Goal: Task Accomplishment & Management: Use online tool/utility

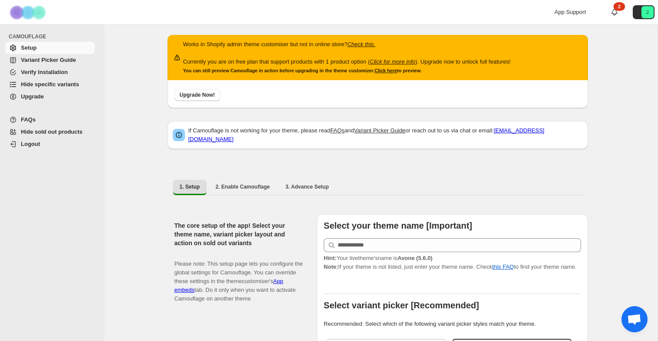
click at [70, 86] on span "Hide specific variants" at bounding box center [50, 84] width 58 height 7
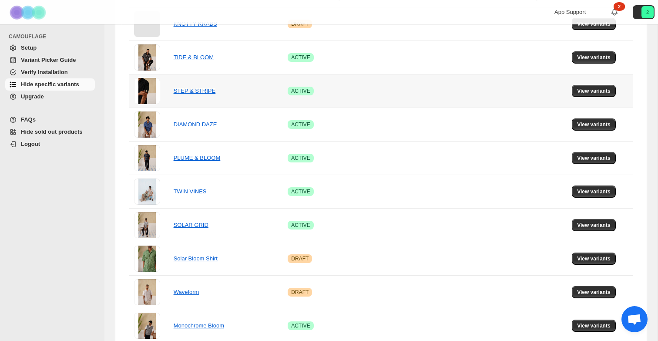
scroll to position [345, 0]
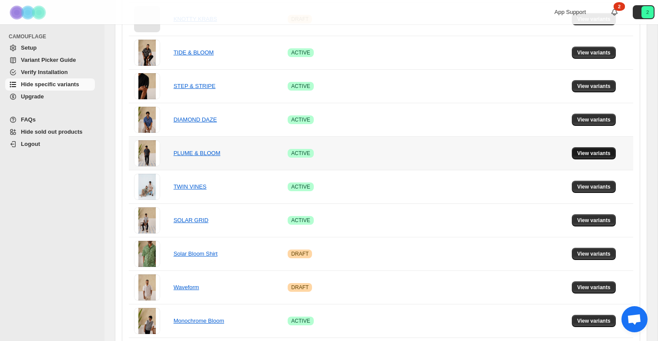
click at [585, 153] on span "View variants" at bounding box center [594, 153] width 34 height 7
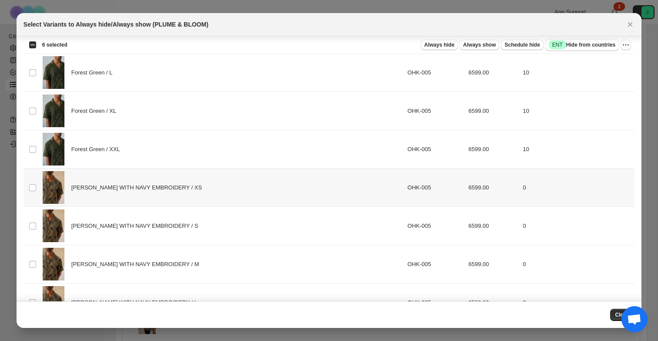
scroll to position [376, 0]
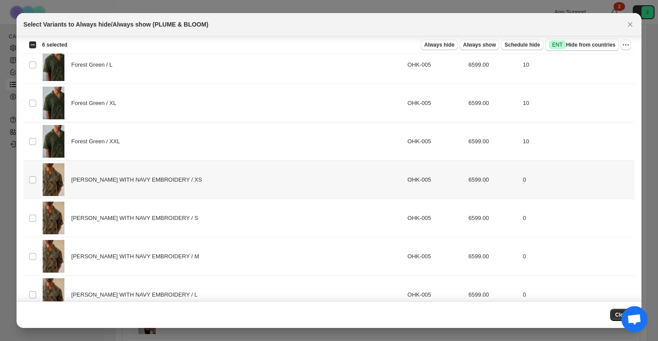
click at [34, 175] on td "Select product variant" at bounding box center [32, 180] width 17 height 38
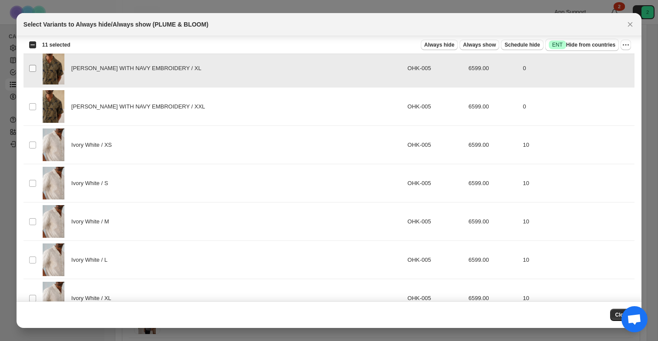
scroll to position [663, 0]
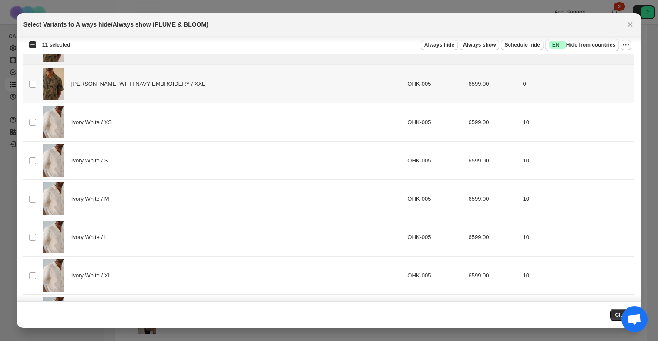
click at [34, 78] on td "Select product variant" at bounding box center [32, 84] width 17 height 38
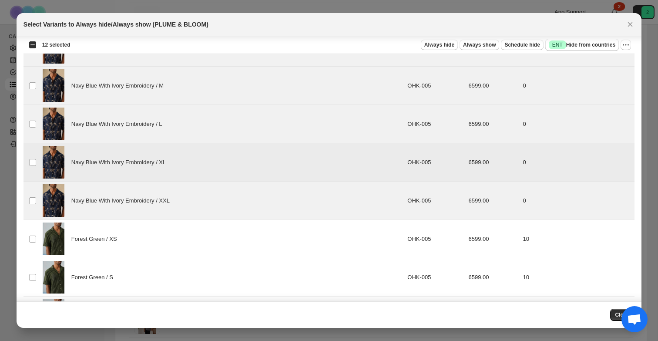
scroll to position [0, 0]
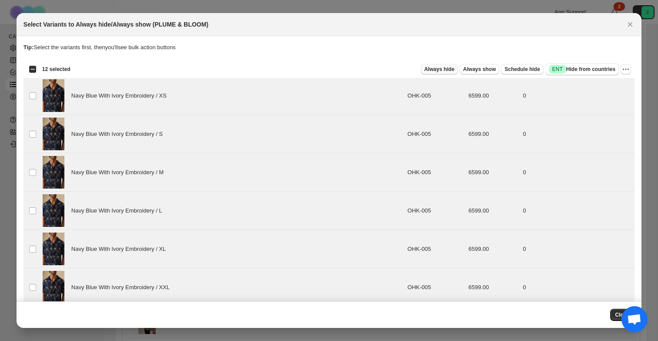
click at [450, 71] on span "Always hide" at bounding box center [439, 69] width 30 height 7
click at [623, 70] on icon "More actions" at bounding box center [626, 69] width 9 height 9
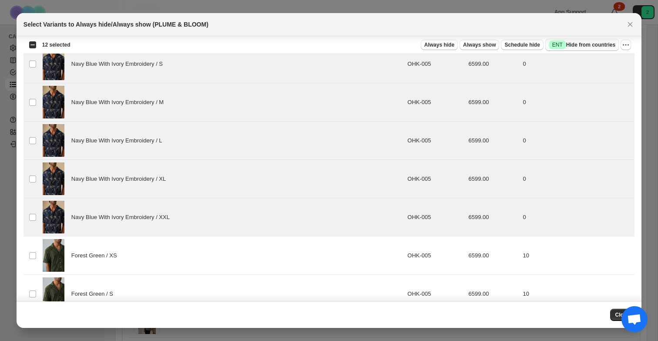
scroll to position [191, 0]
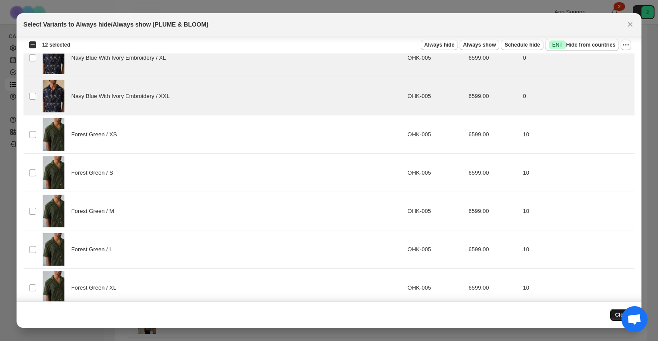
click at [622, 312] on span "Close" at bounding box center [622, 314] width 14 height 7
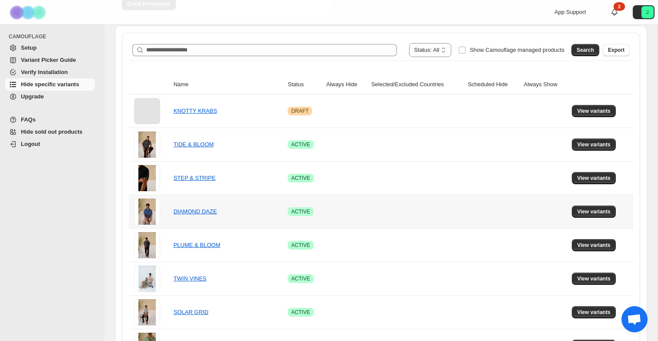
scroll to position [281, 0]
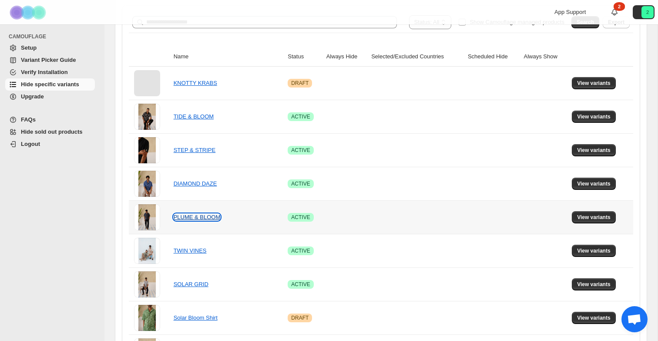
click at [188, 215] on link "PLUME & BLOOM" at bounding box center [197, 217] width 47 height 7
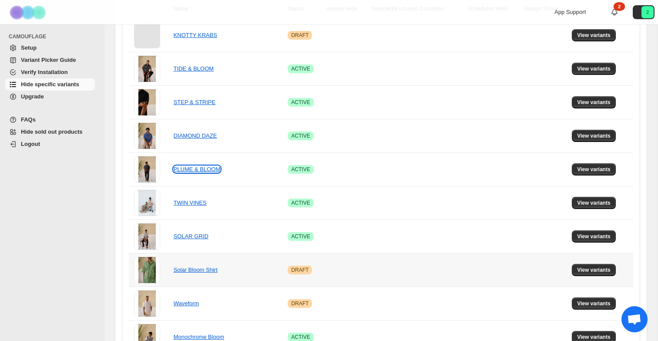
scroll to position [329, 0]
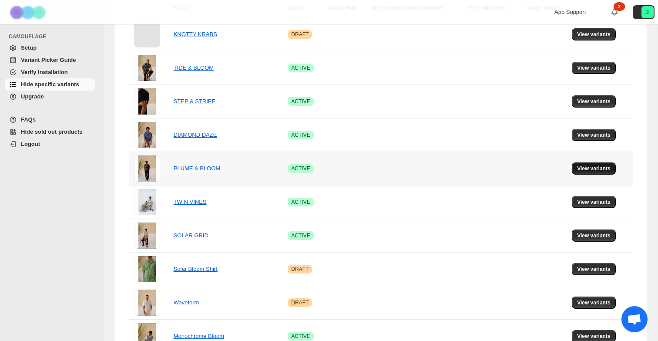
click at [578, 167] on span "View variants" at bounding box center [594, 168] width 34 height 7
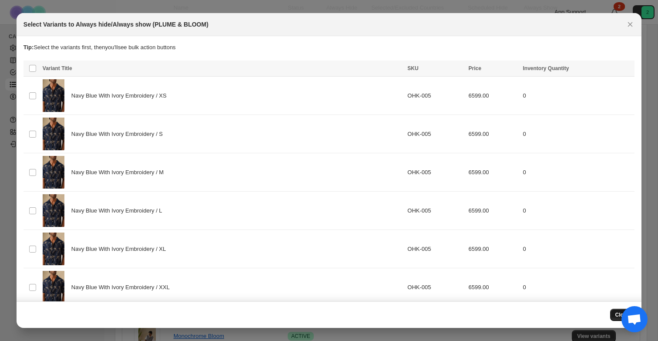
click at [615, 310] on button "Close" at bounding box center [622, 315] width 25 height 12
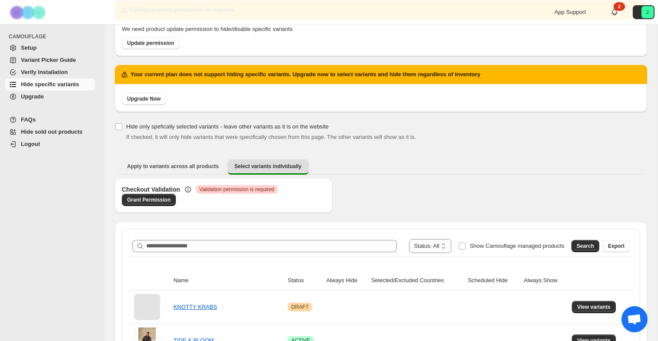
scroll to position [52, 0]
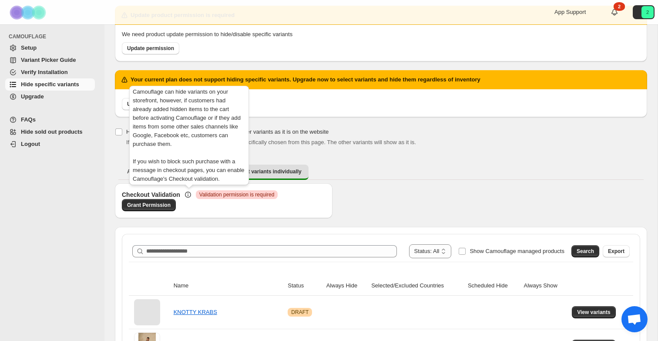
click at [190, 195] on icon at bounding box center [188, 194] width 9 height 9
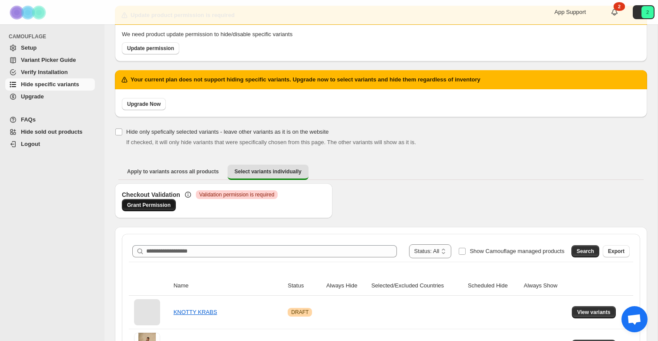
click at [154, 208] on span "Grant Permission" at bounding box center [149, 205] width 44 height 7
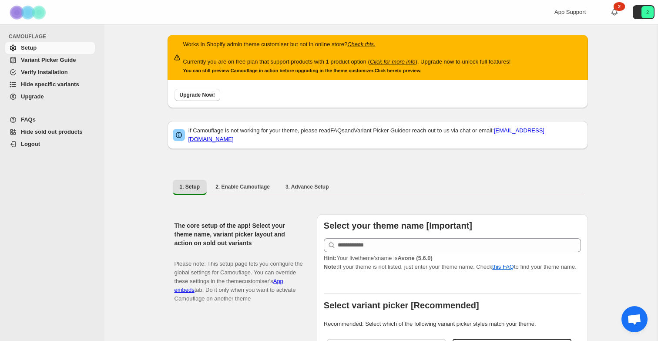
click at [54, 83] on span "Hide specific variants" at bounding box center [50, 84] width 58 height 7
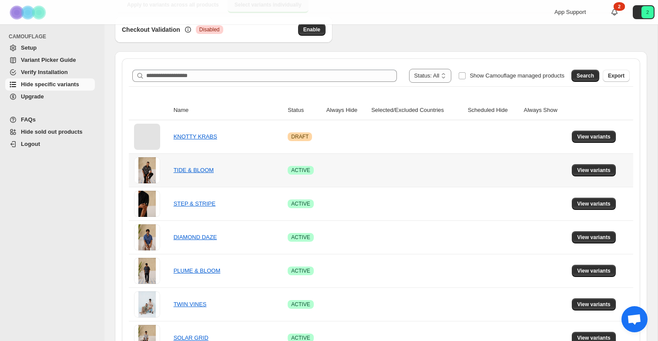
scroll to position [156, 0]
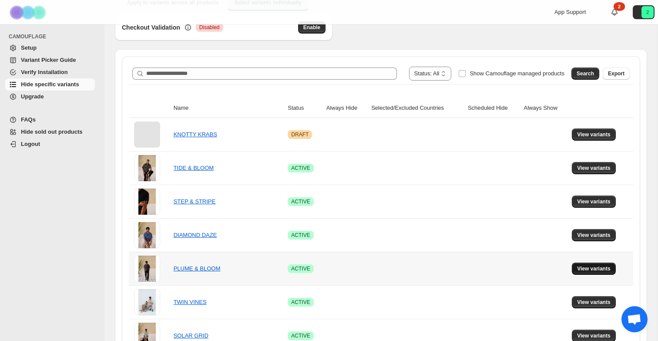
click at [584, 269] on span "View variants" at bounding box center [594, 268] width 34 height 7
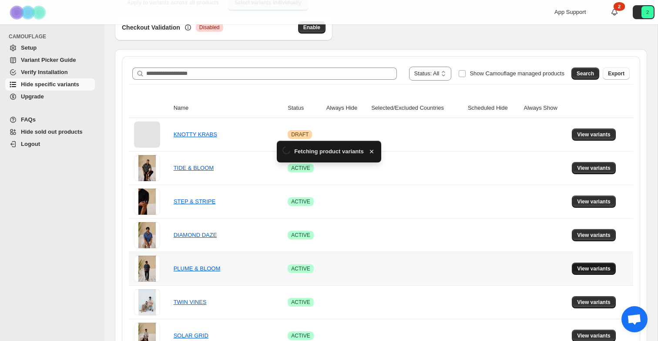
scroll to position [0, 0]
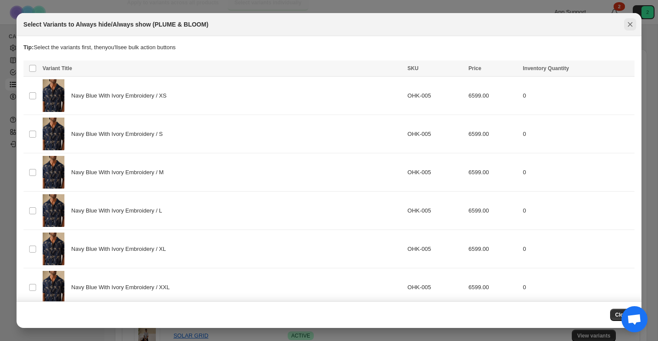
click at [629, 25] on icon "Close" at bounding box center [630, 24] width 5 height 5
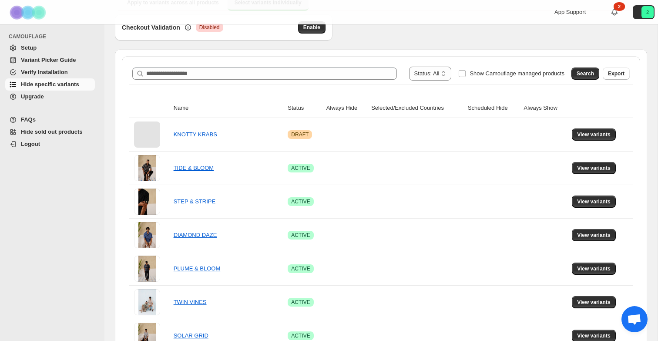
scroll to position [135, 0]
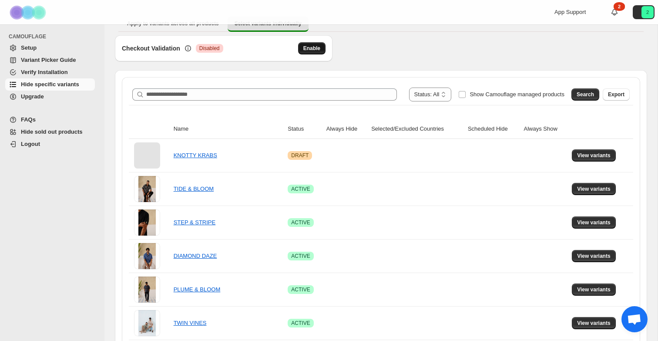
click at [298, 47] on button "Enable" at bounding box center [311, 48] width 27 height 12
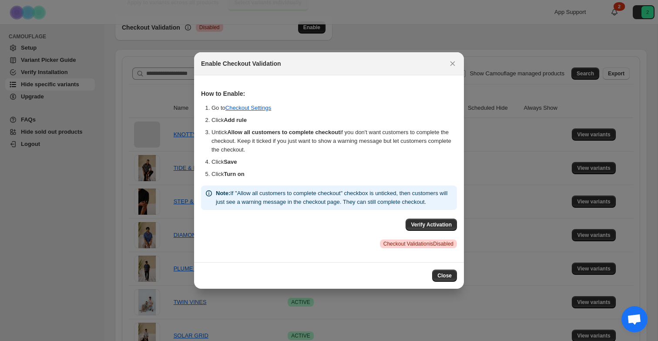
scroll to position [0, 0]
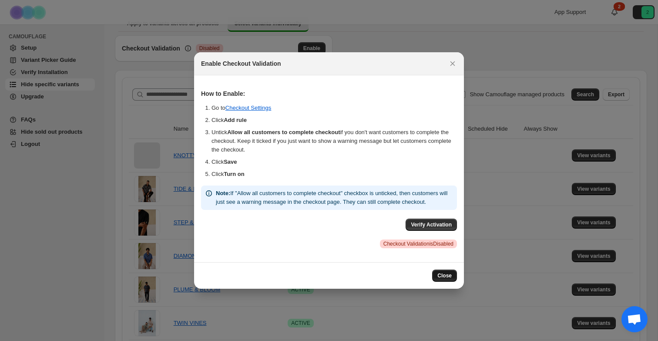
click at [441, 282] on button "Close" at bounding box center [444, 275] width 25 height 12
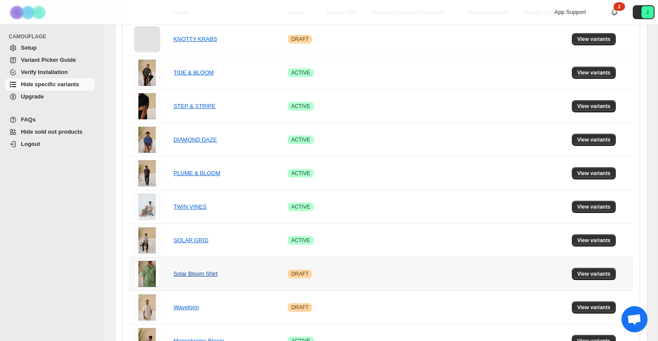
scroll to position [252, 0]
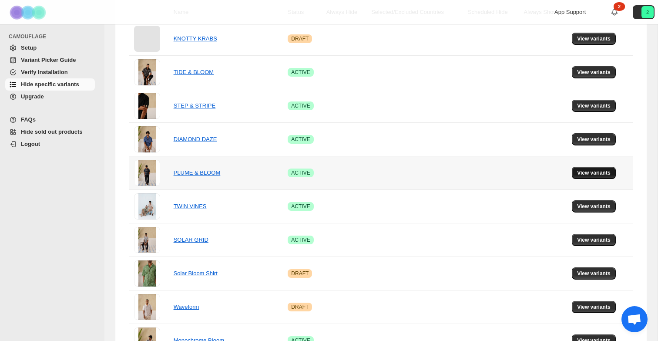
click at [592, 170] on span "View variants" at bounding box center [594, 172] width 34 height 7
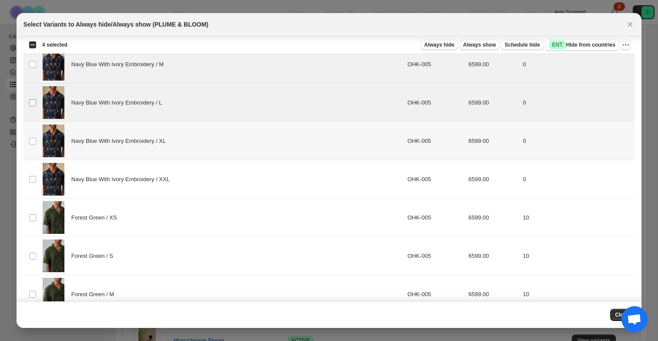
scroll to position [138, 0]
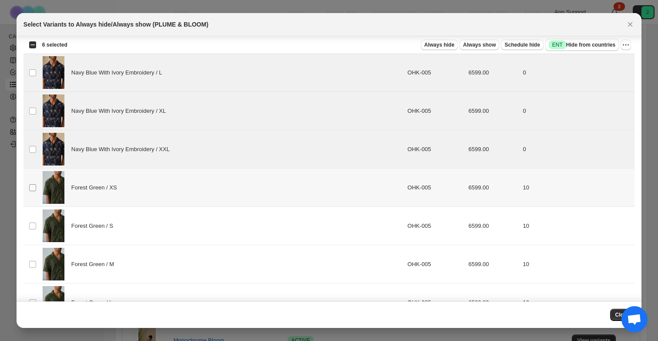
click at [33, 191] on span ":r19:" at bounding box center [33, 188] width 8 height 8
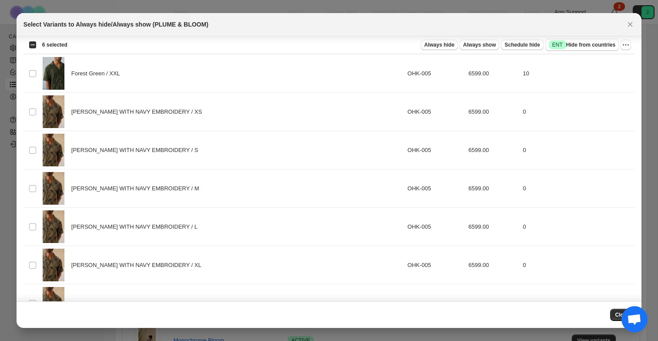
scroll to position [467, 0]
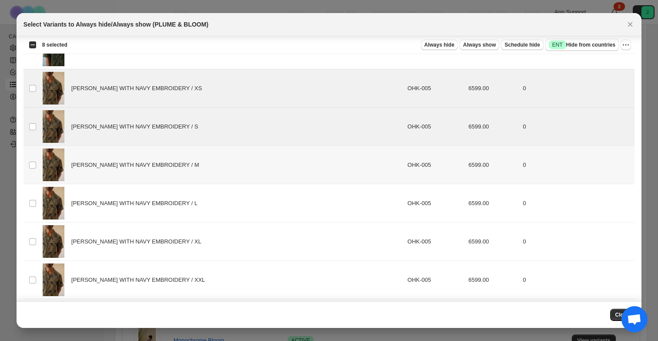
click at [32, 171] on td "Select product variant" at bounding box center [32, 165] width 17 height 38
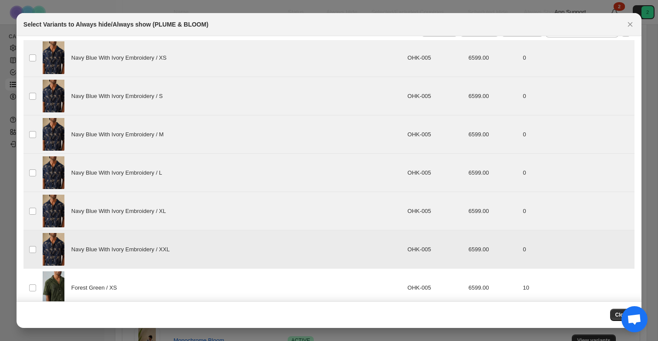
scroll to position [0, 0]
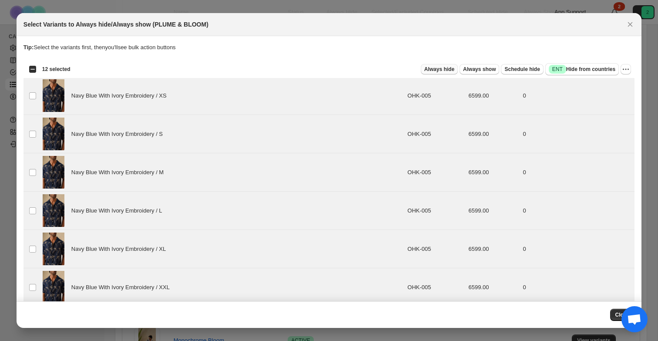
click at [426, 67] on span "Always hide" at bounding box center [439, 69] width 30 height 7
click at [434, 70] on span "Always hide" at bounding box center [439, 69] width 30 height 7
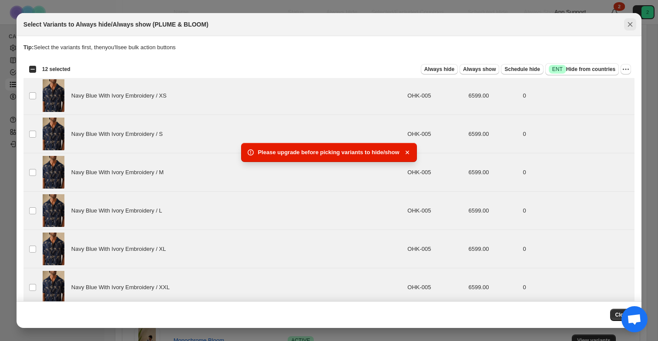
click at [626, 28] on icon "Close" at bounding box center [630, 24] width 9 height 9
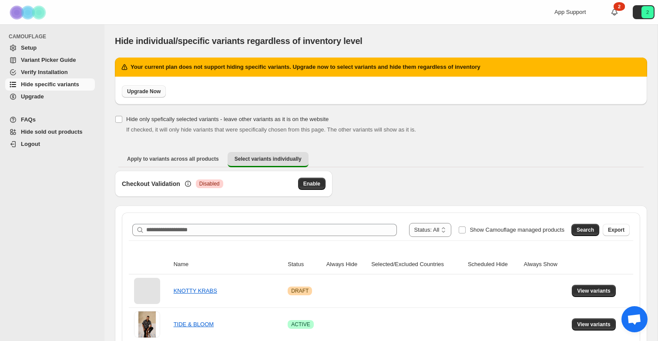
click at [154, 94] on span "Upgrade Now" at bounding box center [144, 91] width 34 height 7
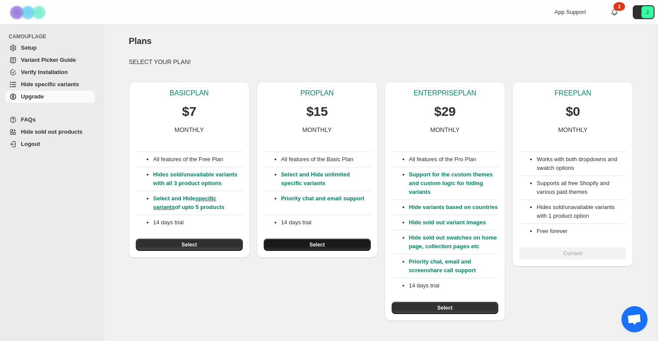
click at [333, 242] on button "Select" at bounding box center [317, 245] width 107 height 12
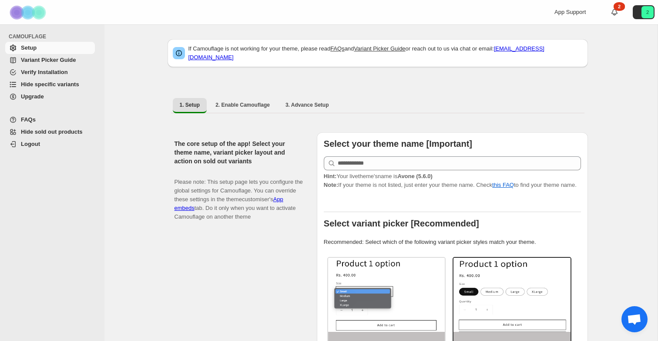
click at [68, 83] on span "Hide specific variants" at bounding box center [50, 84] width 58 height 7
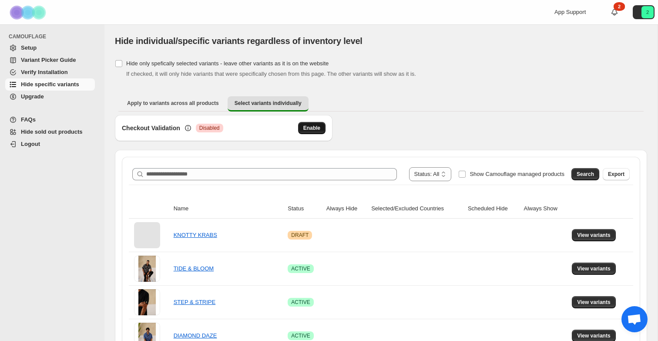
click at [305, 125] on span "Enable" at bounding box center [311, 127] width 17 height 7
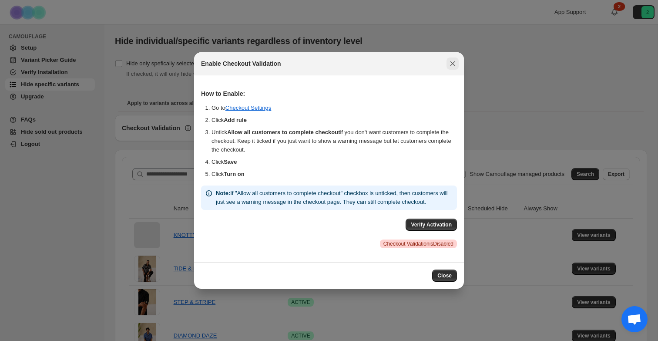
click at [451, 62] on icon "Close" at bounding box center [452, 63] width 9 height 9
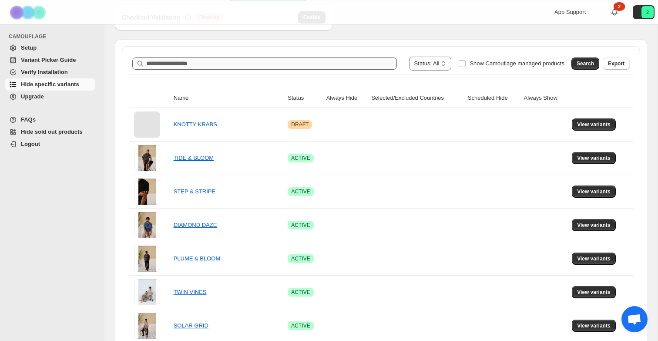
scroll to position [112, 0]
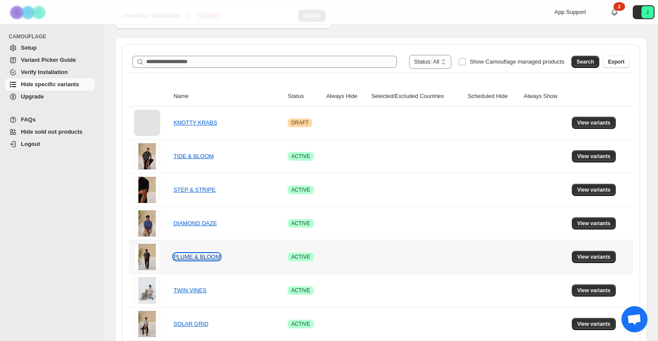
click at [211, 255] on link "PLUME & BLOOM" at bounding box center [197, 256] width 47 height 7
click at [601, 259] on span "View variants" at bounding box center [594, 256] width 34 height 7
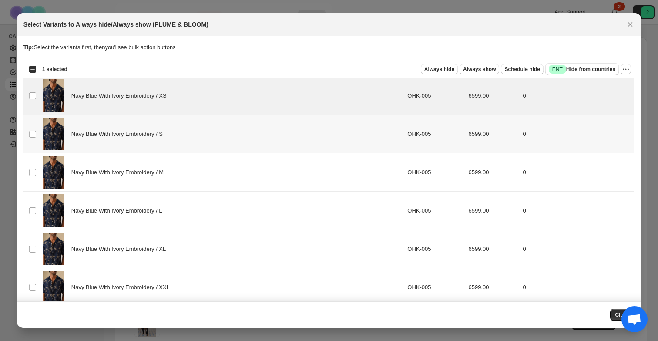
click at [34, 129] on td "Select product variant" at bounding box center [32, 134] width 17 height 38
click at [37, 175] on td "Select product variant" at bounding box center [32, 172] width 17 height 38
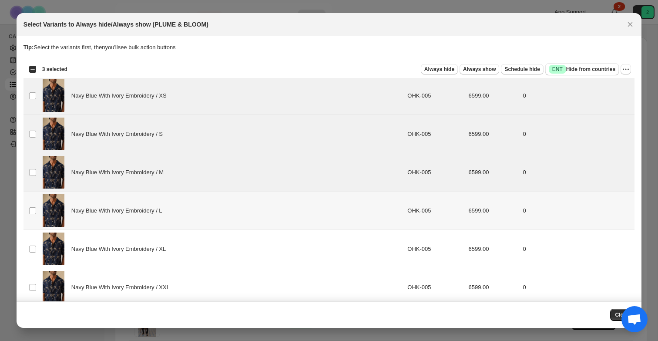
click at [37, 214] on td "Select product variant" at bounding box center [32, 211] width 17 height 38
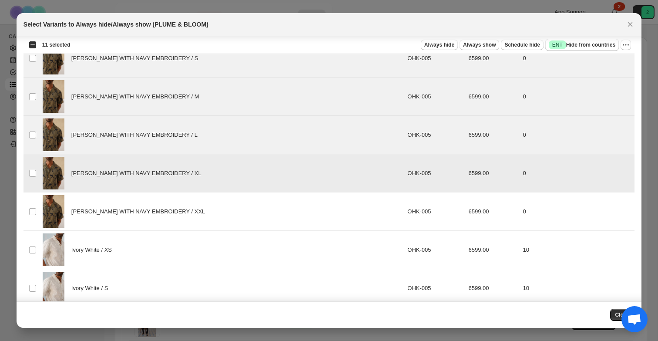
scroll to position [538, 0]
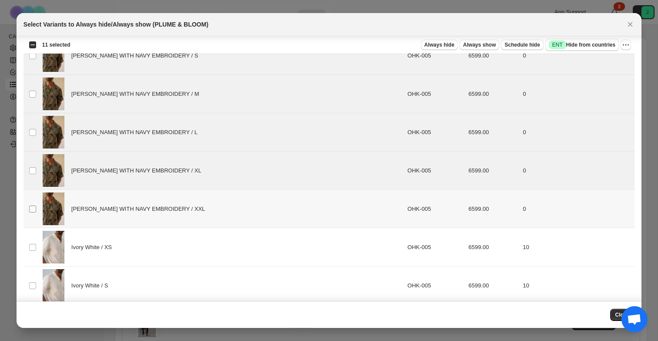
click at [36, 207] on span ":r7:" at bounding box center [33, 209] width 8 height 8
click at [435, 46] on span "Always hide" at bounding box center [439, 44] width 30 height 7
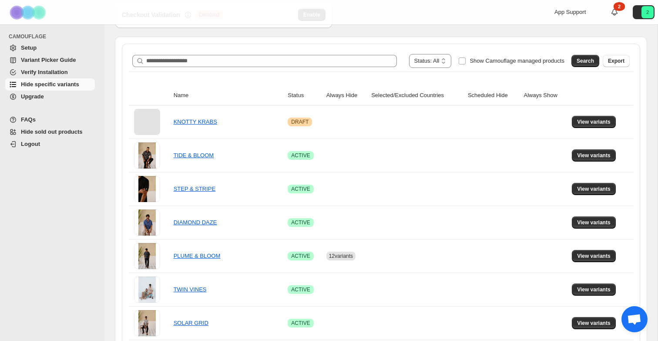
scroll to position [114, 0]
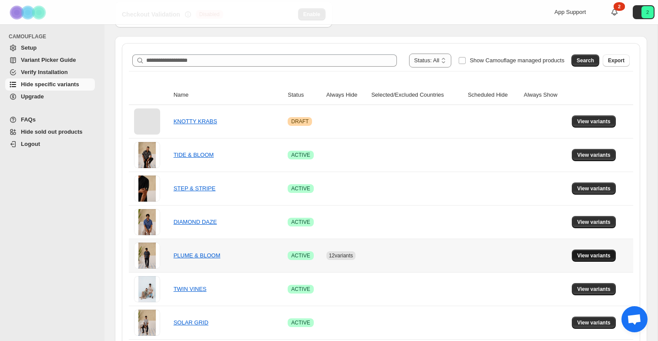
click at [590, 255] on span "View variants" at bounding box center [594, 255] width 34 height 7
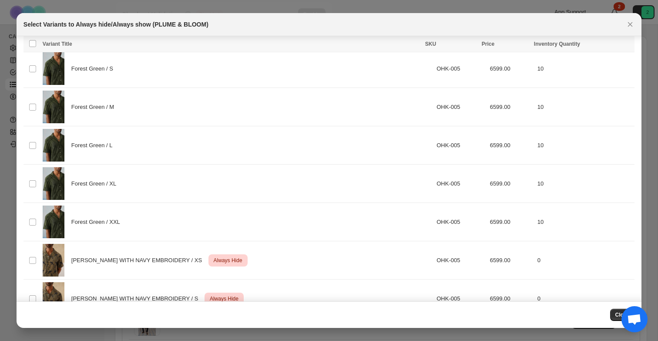
scroll to position [0, 0]
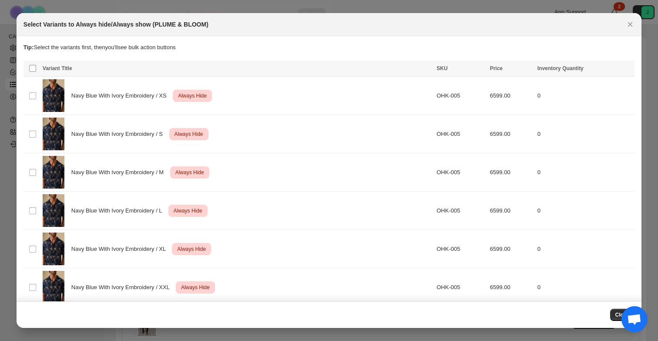
click at [29, 71] on span ":r1g:" at bounding box center [33, 68] width 8 height 8
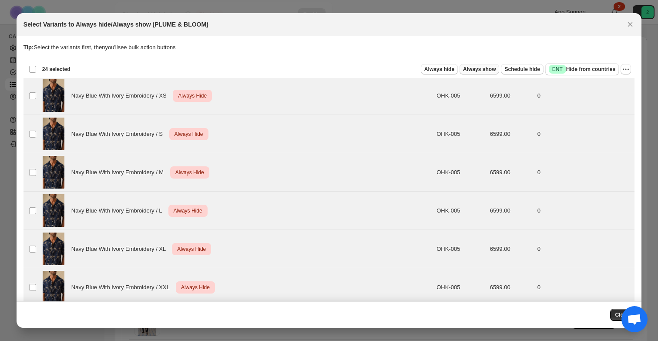
click at [464, 66] on span "Always show" at bounding box center [479, 69] width 33 height 7
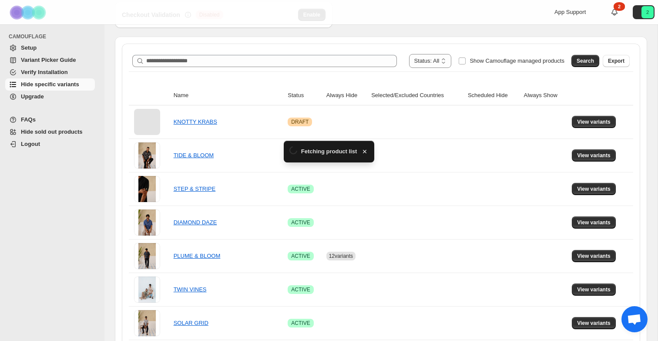
scroll to position [114, 0]
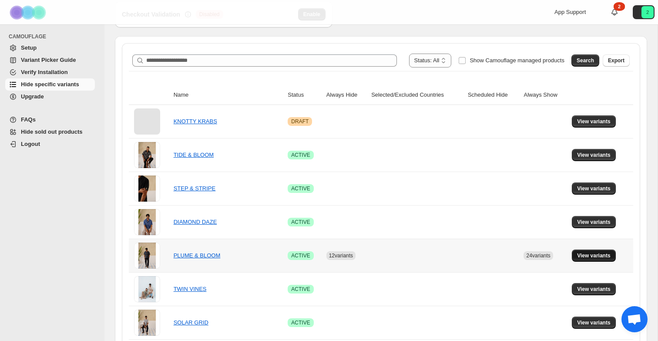
click at [584, 253] on span "View variants" at bounding box center [594, 255] width 34 height 7
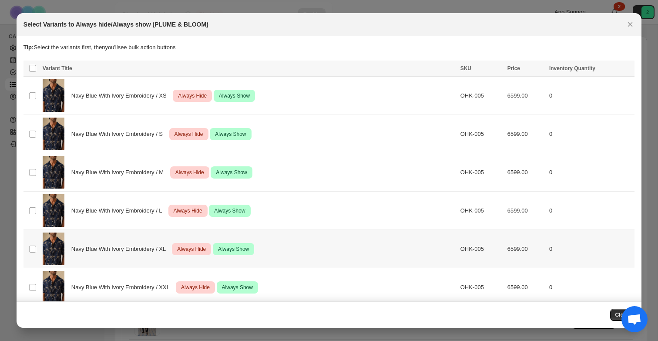
scroll to position [0, 0]
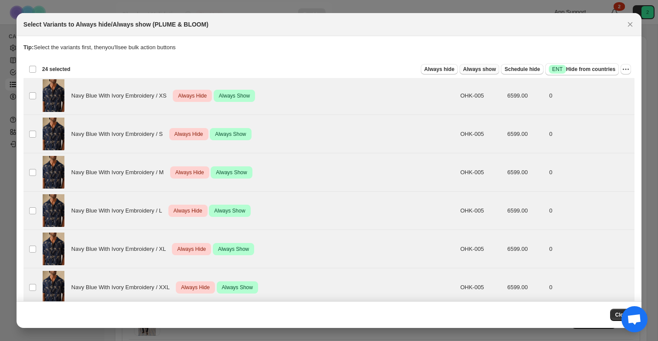
click at [463, 68] on span "Always show" at bounding box center [479, 69] width 33 height 7
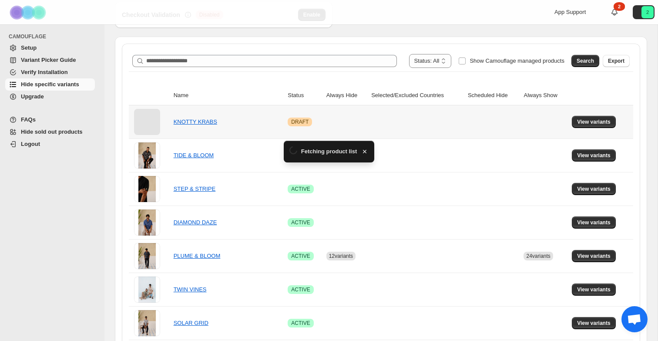
scroll to position [114, 0]
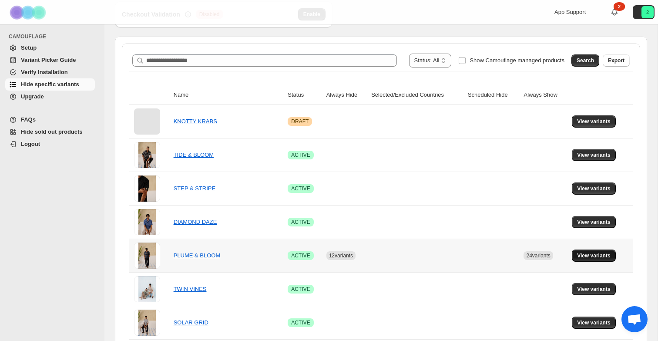
click at [601, 257] on span "View variants" at bounding box center [594, 255] width 34 height 7
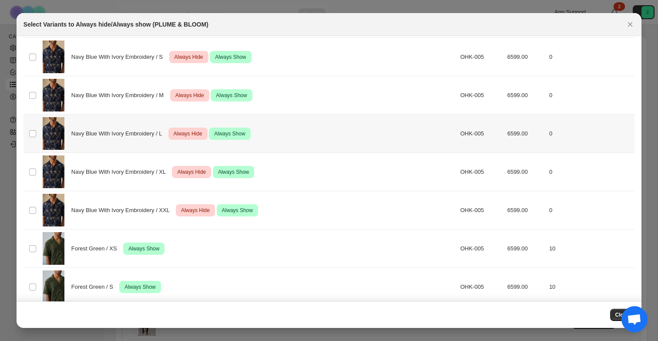
scroll to position [0, 0]
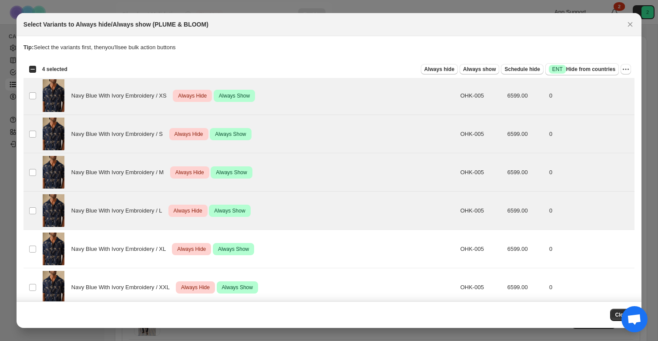
click at [30, 68] on div "Select all 24 product variants 4 selected" at bounding box center [48, 69] width 39 height 8
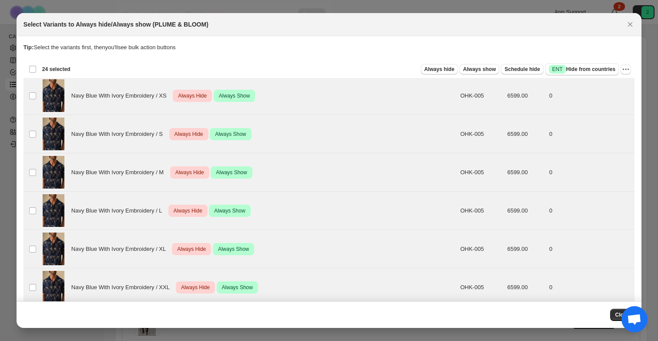
click at [631, 70] on div "Deselect all 24 product variants 24 selected Always hide Always show Schedule h…" at bounding box center [329, 68] width 611 height 17
click at [626, 70] on icon "More actions" at bounding box center [626, 69] width 9 height 9
click at [618, 84] on span "Undo always hide" at bounding box center [594, 86] width 63 height 9
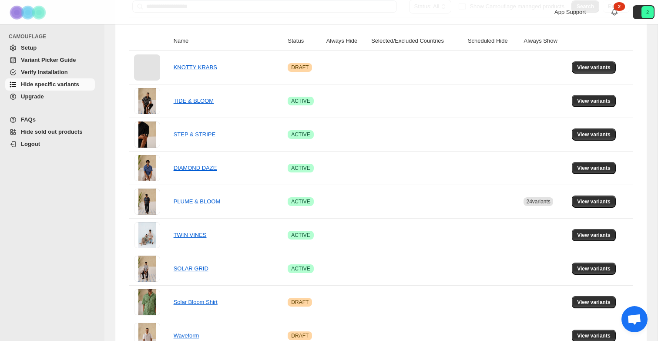
scroll to position [185, 0]
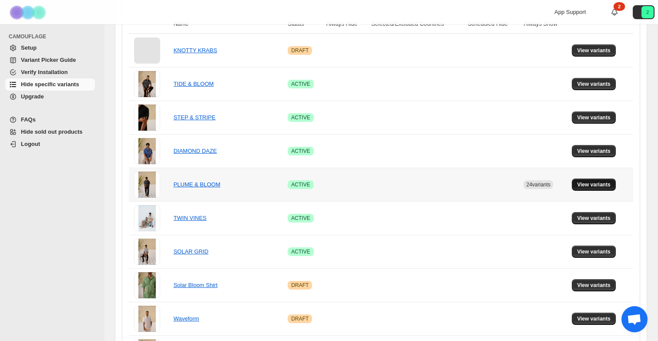
click at [602, 187] on span "View variants" at bounding box center [594, 184] width 34 height 7
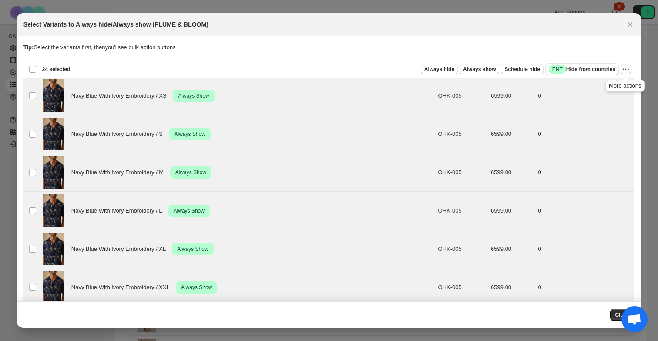
click at [626, 65] on icon "More actions" at bounding box center [626, 69] width 9 height 9
click at [615, 104] on span "Undo always show" at bounding box center [594, 101] width 63 height 9
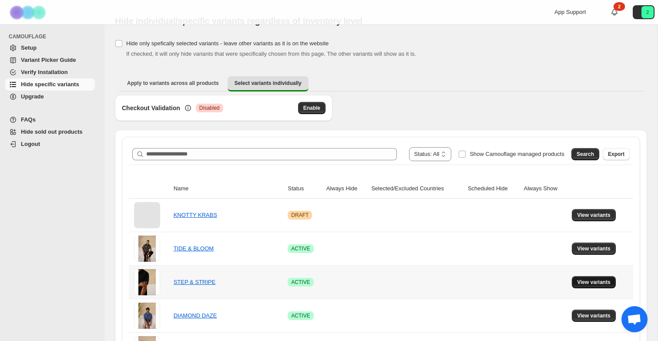
scroll to position [0, 0]
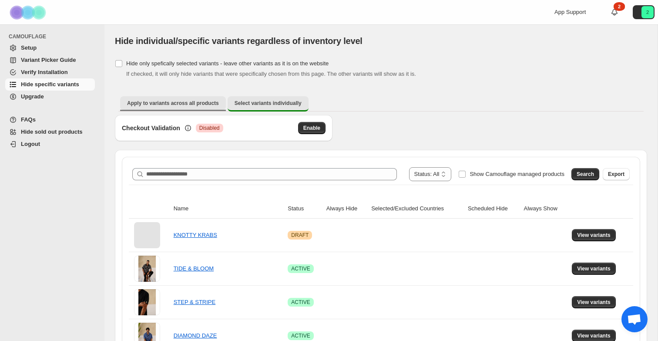
click at [187, 104] on span "Apply to variants across all products" at bounding box center [173, 103] width 92 height 7
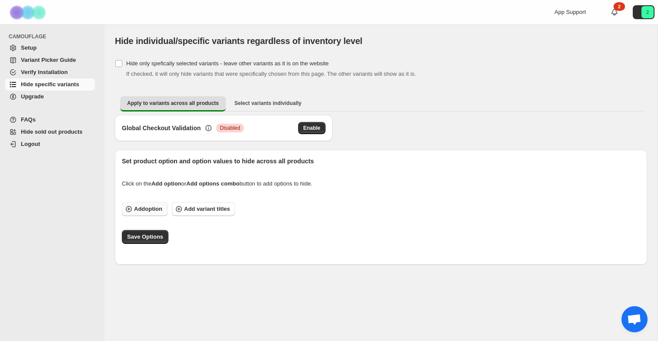
click at [147, 210] on span "Add option" at bounding box center [148, 209] width 28 height 9
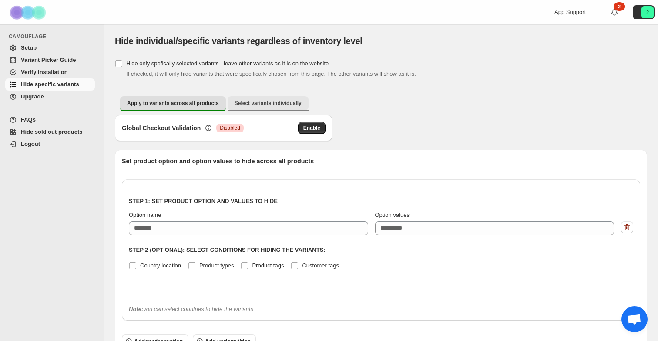
click at [280, 104] on span "Select variants individually" at bounding box center [268, 103] width 67 height 7
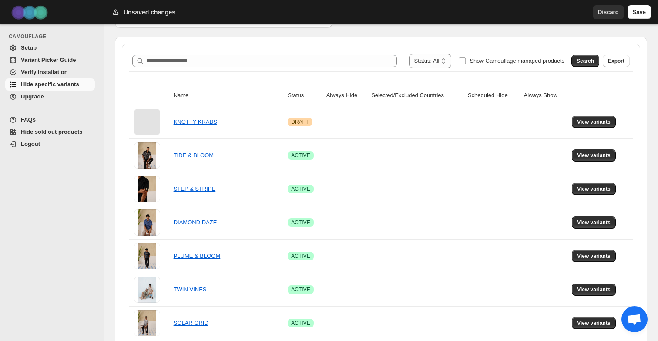
scroll to position [121, 0]
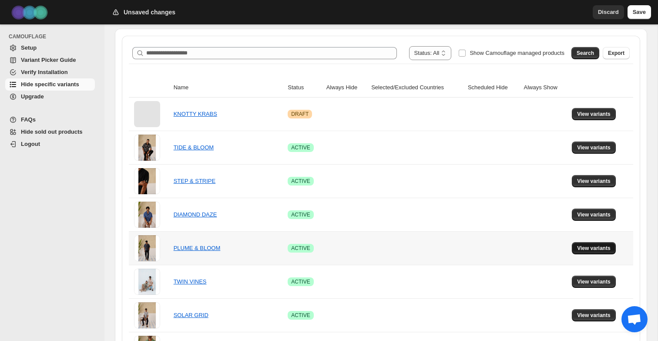
click at [605, 249] on span "View variants" at bounding box center [594, 248] width 34 height 7
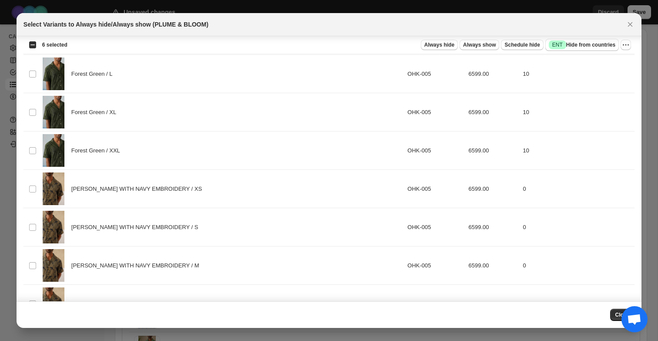
scroll to position [370, 0]
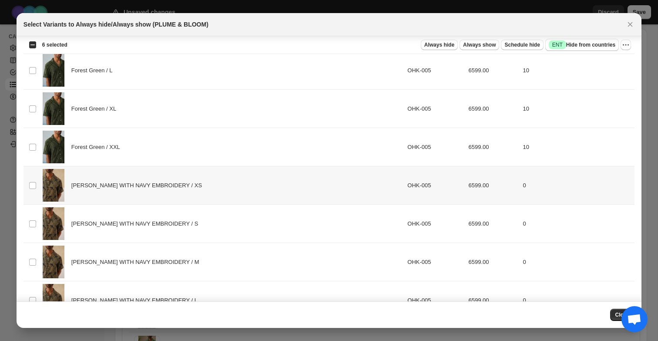
click at [34, 189] on td "Select product variant" at bounding box center [32, 185] width 17 height 38
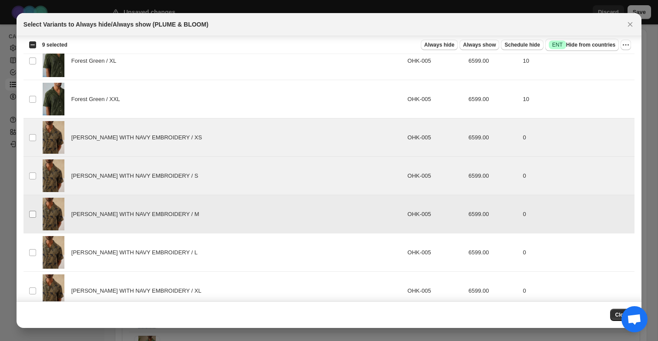
scroll to position [479, 0]
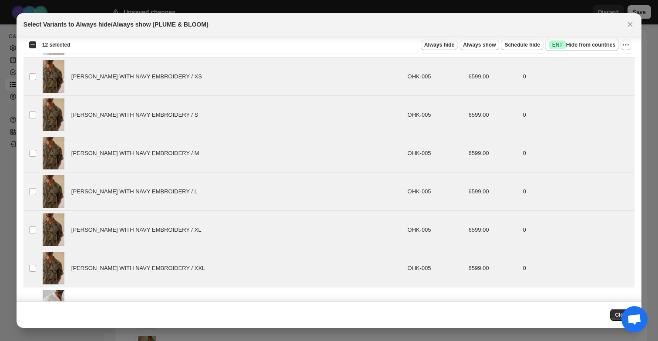
click at [444, 44] on span "Always hide" at bounding box center [439, 44] width 30 height 7
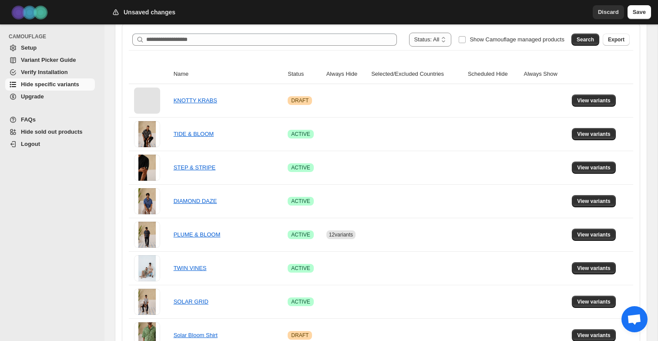
scroll to position [136, 0]
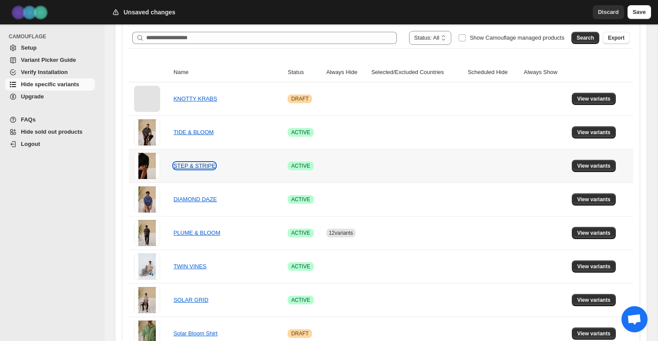
click at [195, 168] on link "STEP & STRIPE" at bounding box center [195, 165] width 42 height 7
click at [600, 170] on button "View variants" at bounding box center [594, 166] width 44 height 12
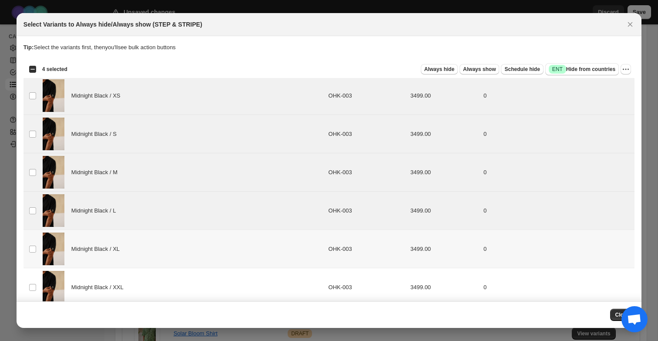
click at [33, 261] on td "Select product variant" at bounding box center [32, 249] width 17 height 38
click at [38, 289] on td "Select product variant" at bounding box center [32, 287] width 17 height 38
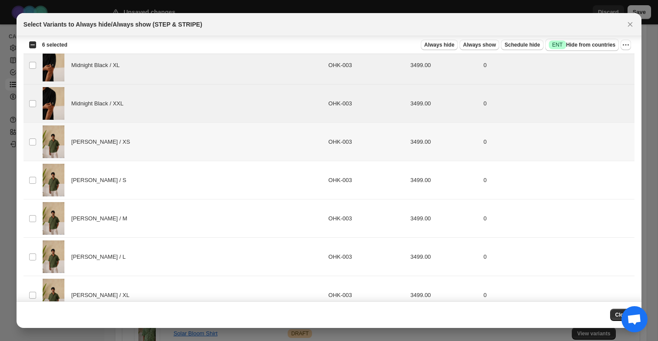
scroll to position [185, 0]
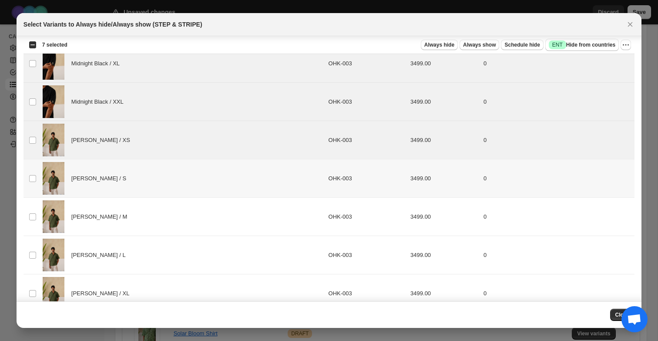
click at [33, 183] on td "Select product variant" at bounding box center [32, 178] width 17 height 38
click at [33, 212] on td "Select product variant" at bounding box center [32, 217] width 17 height 38
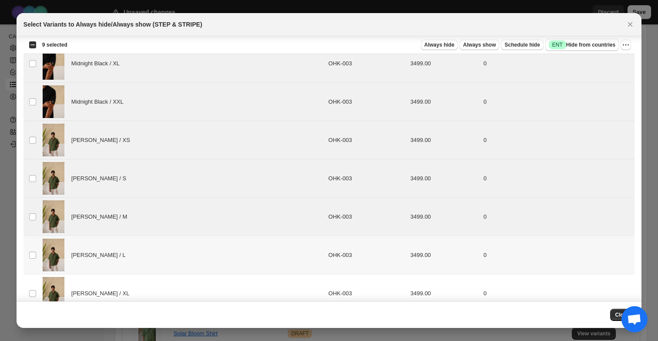
click at [33, 250] on td "Select product variant" at bounding box center [32, 255] width 17 height 38
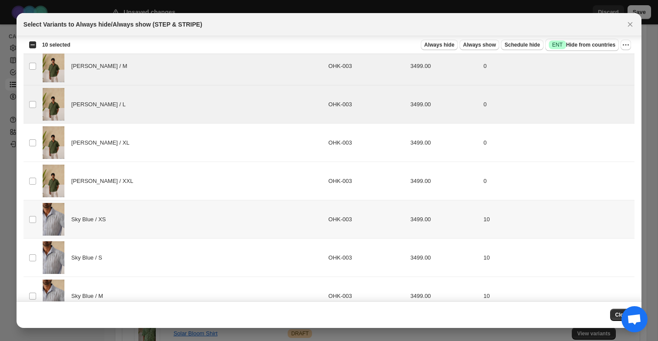
scroll to position [339, 0]
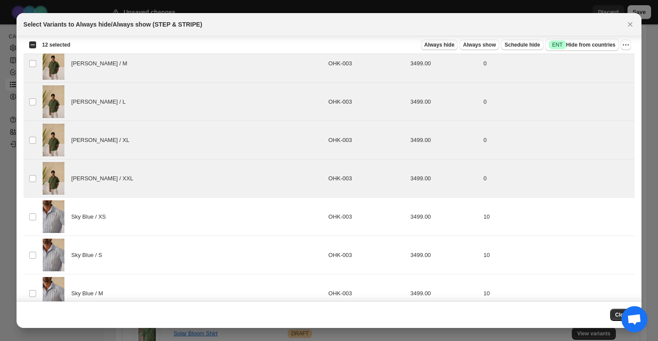
click at [443, 44] on span "Always hide" at bounding box center [439, 44] width 30 height 7
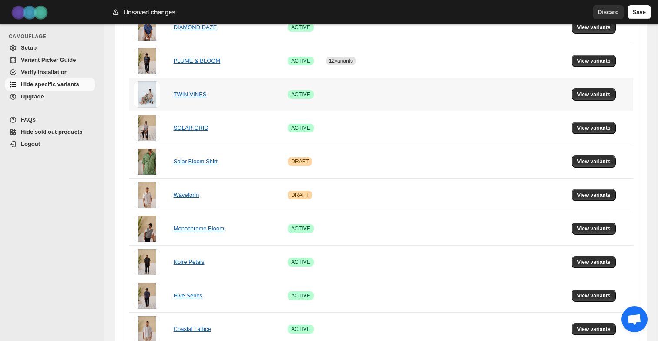
scroll to position [309, 0]
click at [195, 91] on link "TWIN VINES" at bounding box center [190, 94] width 33 height 7
click at [582, 93] on span "View variants" at bounding box center [594, 94] width 34 height 7
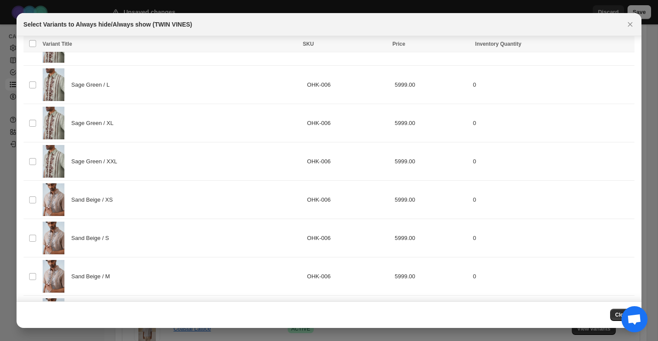
scroll to position [471, 0]
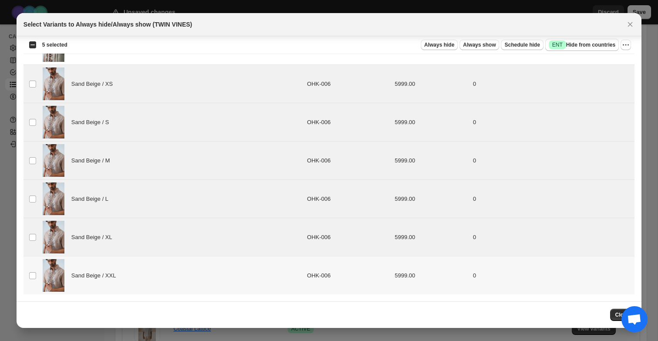
click at [32, 279] on td "Select product variant" at bounding box center [32, 275] width 17 height 38
click at [447, 46] on span "Always hide" at bounding box center [439, 44] width 30 height 7
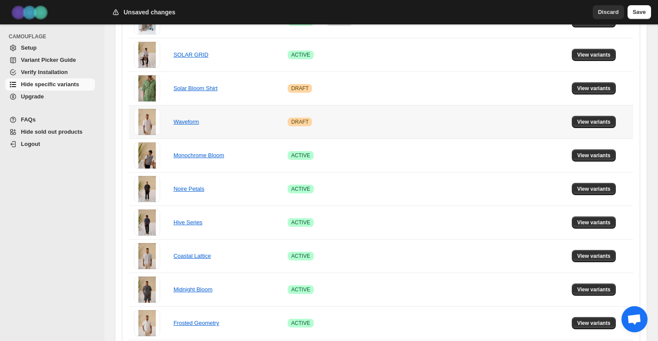
scroll to position [384, 0]
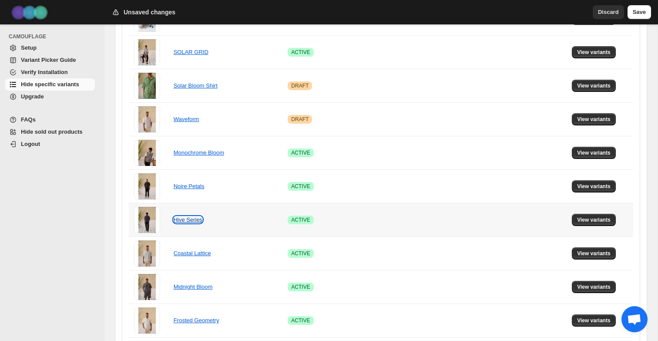
click at [181, 222] on link "Hive Series" at bounding box center [188, 219] width 29 height 7
click at [594, 217] on span "View variants" at bounding box center [594, 219] width 34 height 7
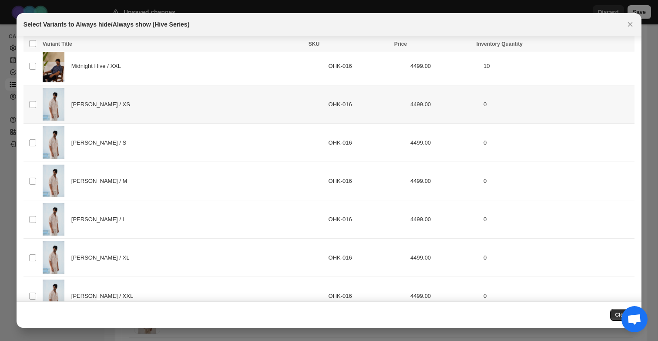
scroll to position [242, 0]
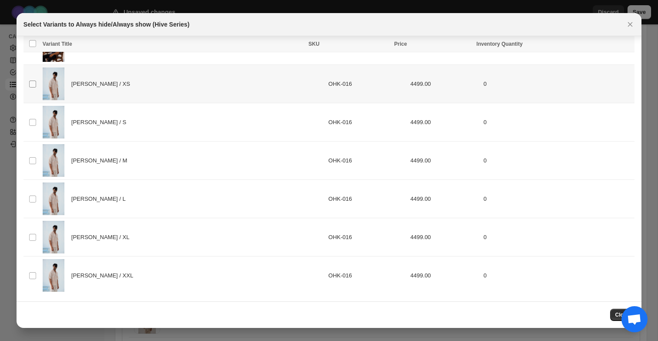
click at [30, 87] on span ":rat:" at bounding box center [33, 84] width 8 height 8
click at [30, 126] on td "Select product variant" at bounding box center [32, 122] width 17 height 38
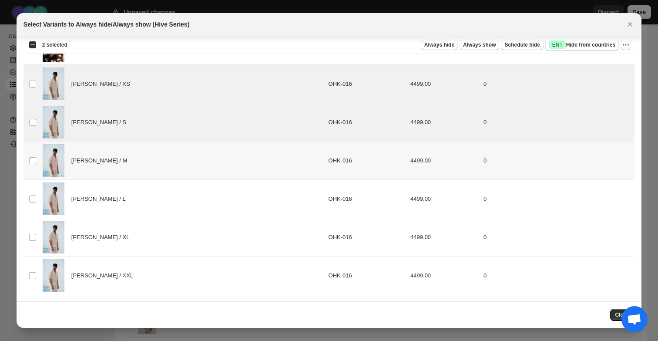
click at [30, 153] on td "Select product variant" at bounding box center [32, 160] width 17 height 38
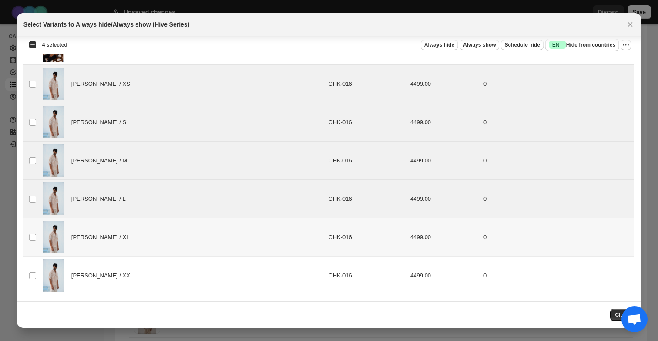
click at [33, 229] on td "Select product variant" at bounding box center [32, 237] width 17 height 38
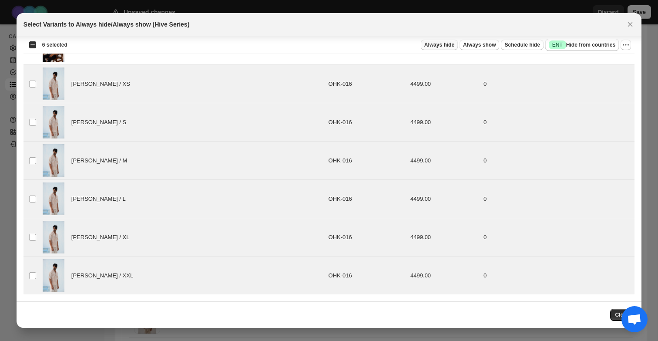
click at [439, 46] on span "Always hide" at bounding box center [439, 44] width 30 height 7
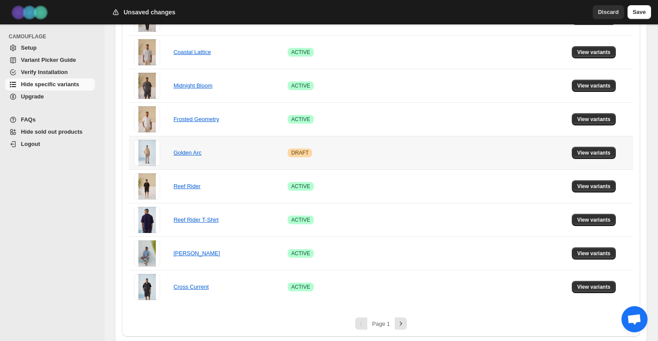
scroll to position [588, 0]
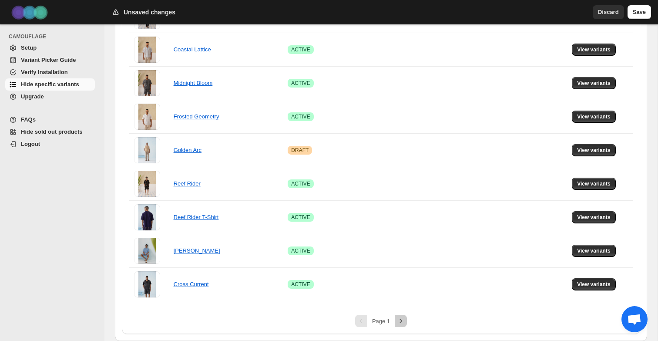
click at [402, 321] on icon "Next" at bounding box center [400, 320] width 9 height 9
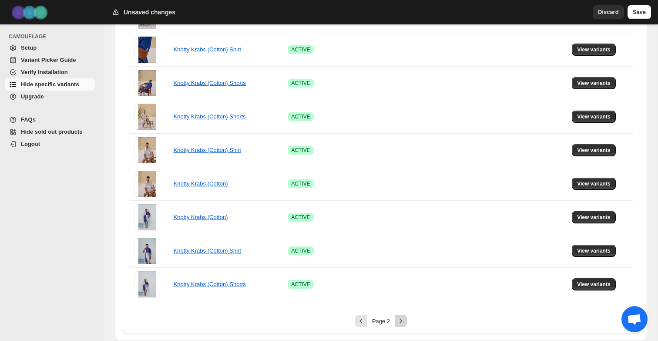
click at [403, 319] on icon "Next" at bounding box center [400, 320] width 9 height 9
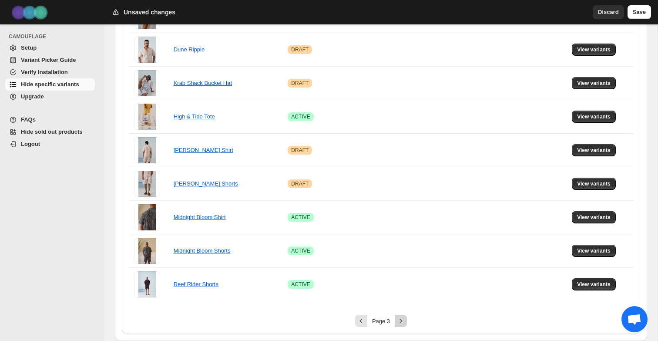
click at [400, 322] on icon "Next" at bounding box center [400, 320] width 9 height 9
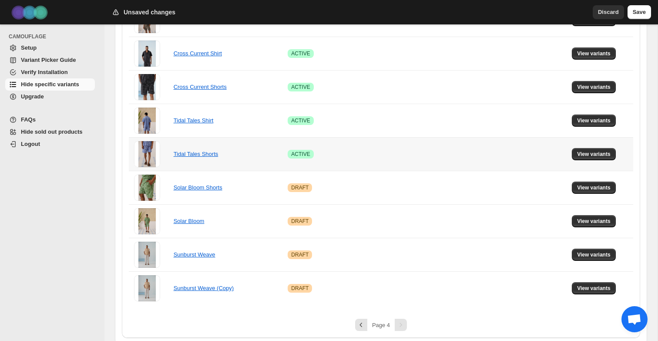
scroll to position [252, 0]
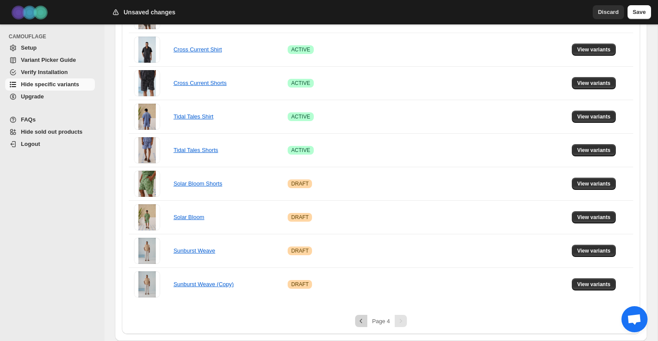
click at [362, 323] on icon "Previous" at bounding box center [361, 320] width 9 height 9
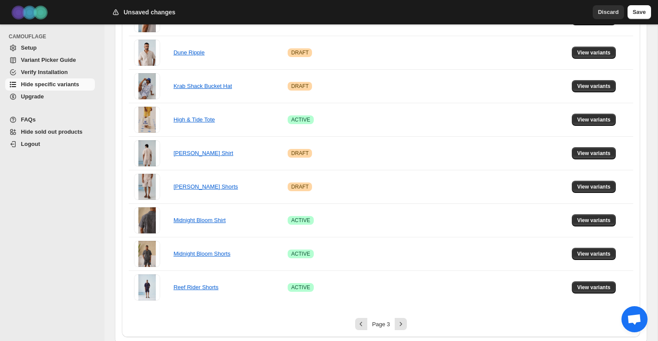
scroll to position [588, 0]
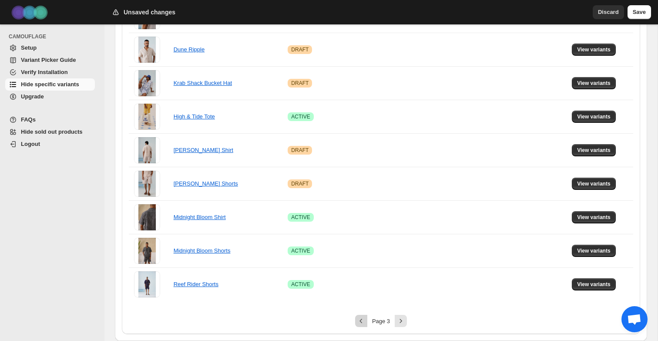
click at [358, 316] on button "Previous" at bounding box center [361, 321] width 12 height 12
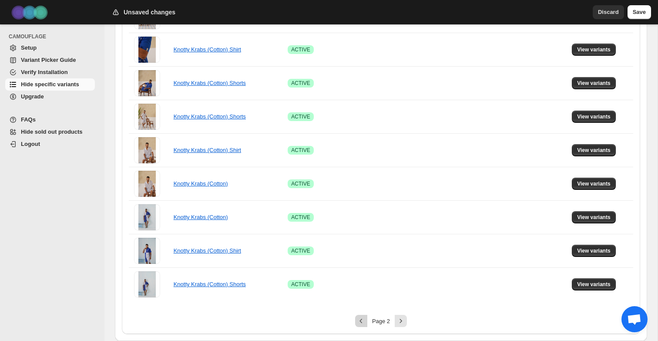
click at [357, 319] on icon "Previous" at bounding box center [361, 320] width 9 height 9
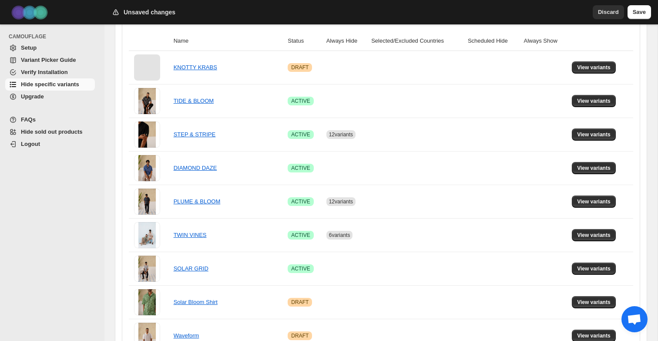
scroll to position [202, 0]
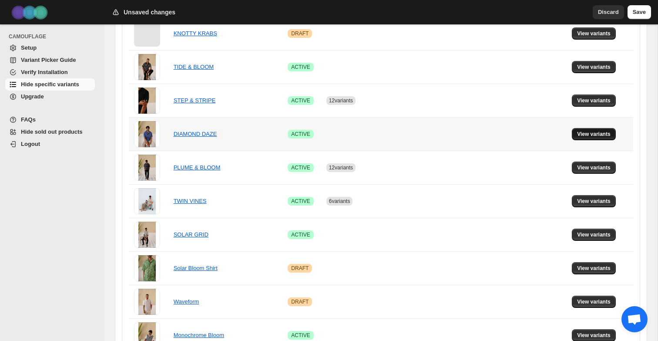
click at [600, 134] on span "View variants" at bounding box center [594, 134] width 34 height 7
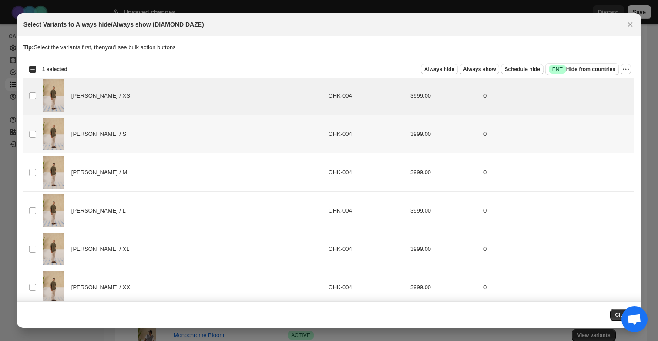
click at [33, 129] on td "Select product variant" at bounding box center [32, 134] width 17 height 38
click at [38, 173] on td "Select product variant" at bounding box center [32, 172] width 17 height 38
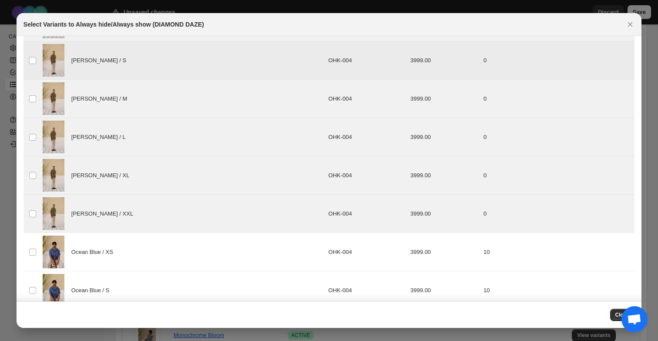
scroll to position [0, 0]
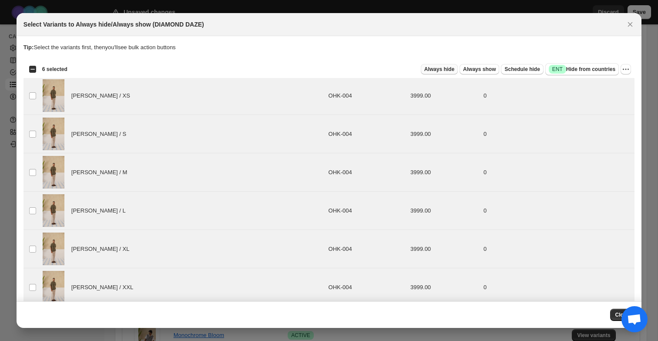
click at [427, 69] on span "Always hide" at bounding box center [439, 69] width 30 height 7
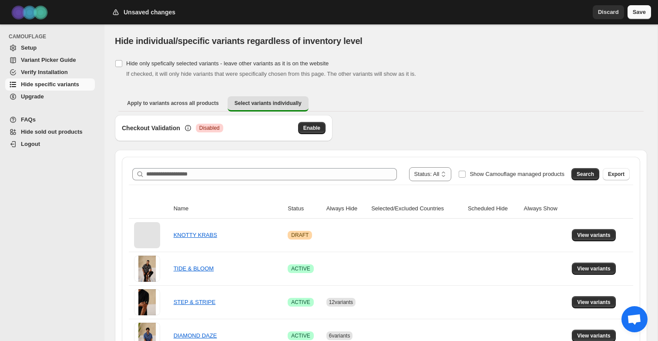
click at [642, 17] on button "Save" at bounding box center [640, 12] width 24 height 14
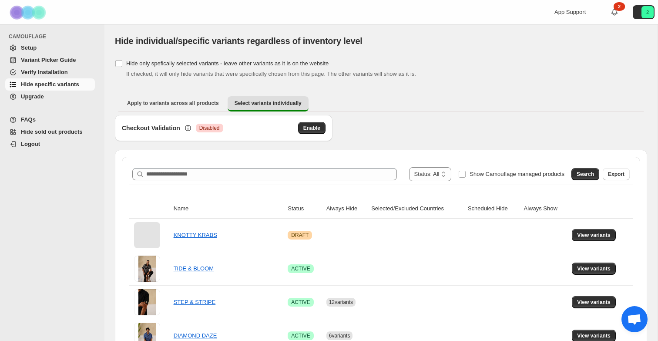
click at [60, 69] on span "Verify Installation" at bounding box center [44, 72] width 47 height 7
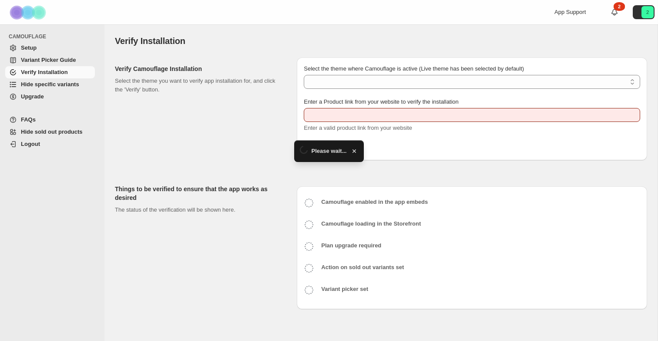
type input "**********"
select select "**********"
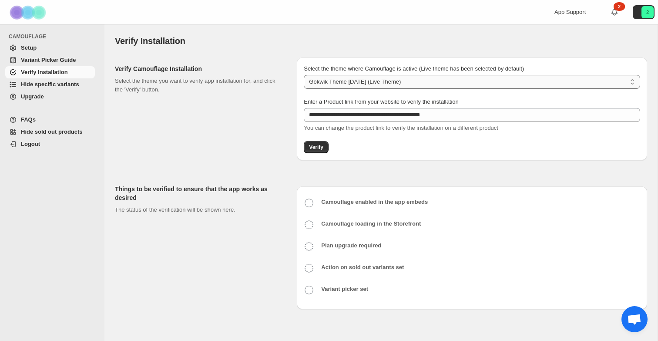
click at [332, 80] on select "**********" at bounding box center [472, 82] width 336 height 14
click at [304, 75] on select "**********" at bounding box center [472, 82] width 336 height 14
click at [71, 48] on span "Setup" at bounding box center [57, 48] width 72 height 9
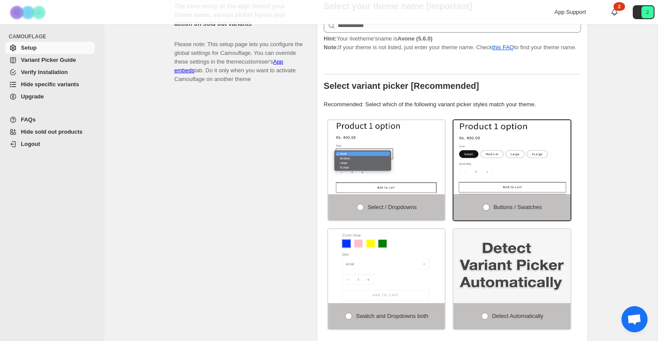
scroll to position [142, 0]
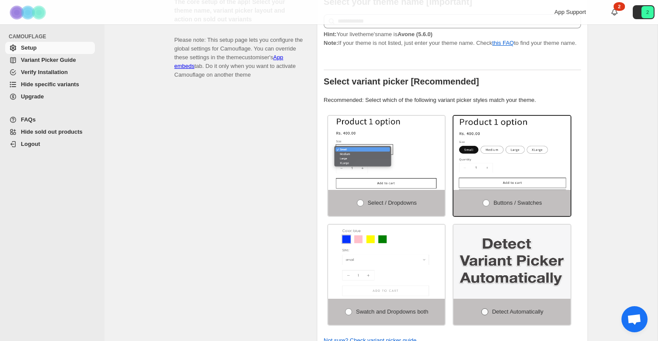
click at [483, 316] on span at bounding box center [485, 312] width 8 height 8
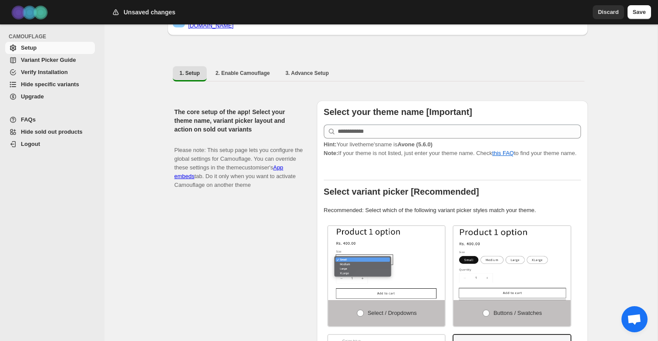
scroll to position [0, 0]
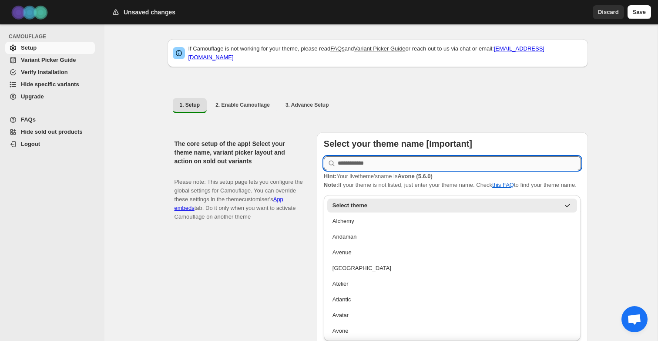
click at [513, 158] on input "text" at bounding box center [459, 163] width 243 height 14
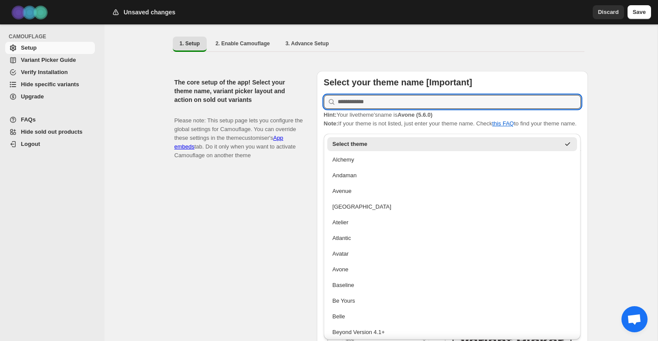
scroll to position [64, 0]
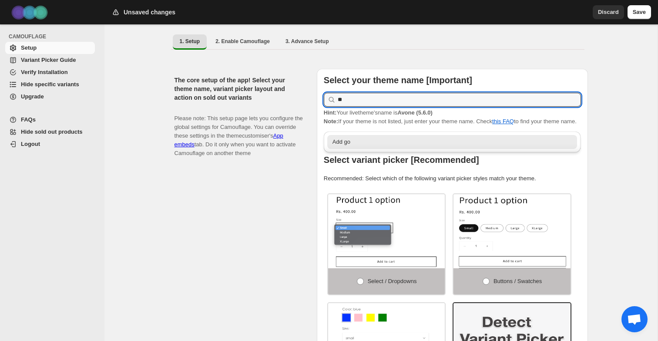
type input "*"
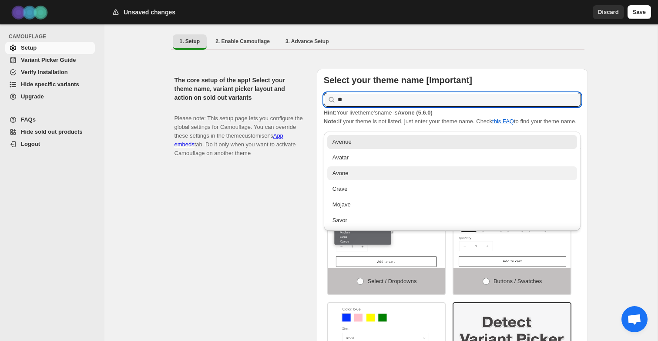
click at [553, 173] on div "Avone" at bounding box center [453, 173] width 240 height 9
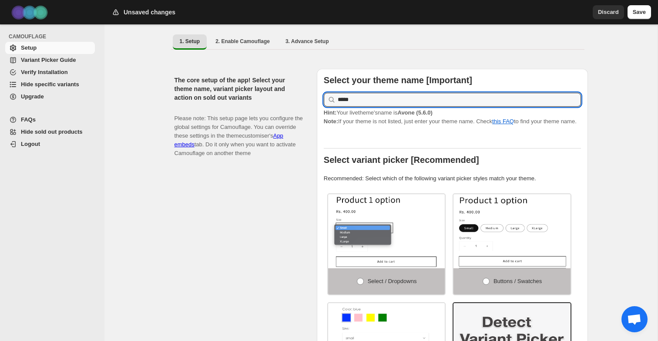
type input "*****"
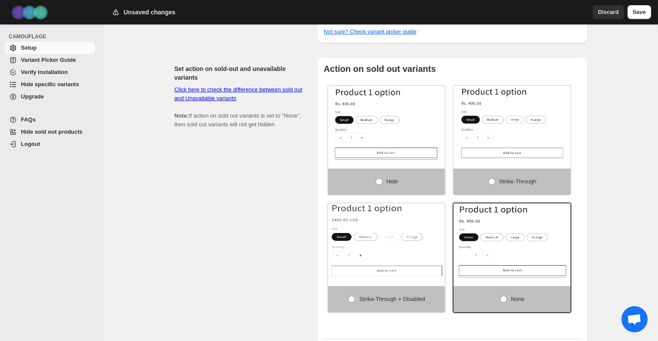
scroll to position [452, 0]
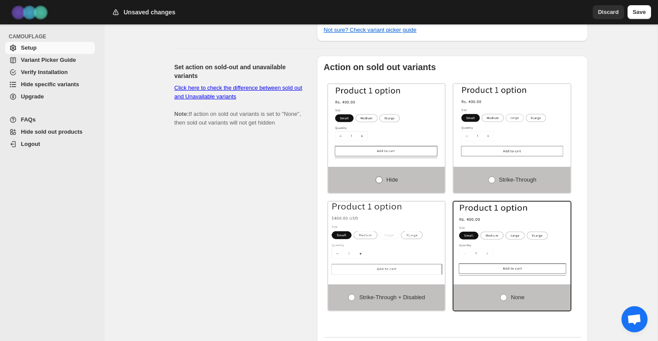
click at [380, 182] on span at bounding box center [379, 179] width 7 height 7
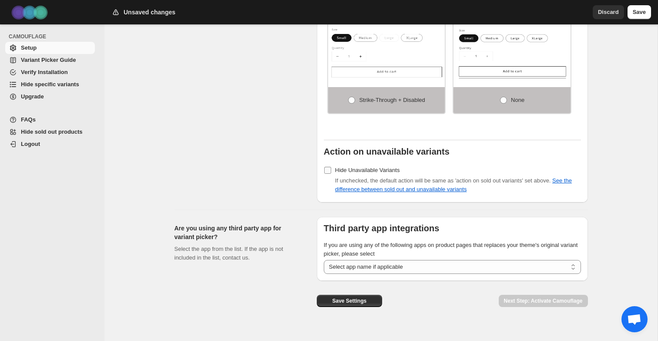
scroll to position [655, 0]
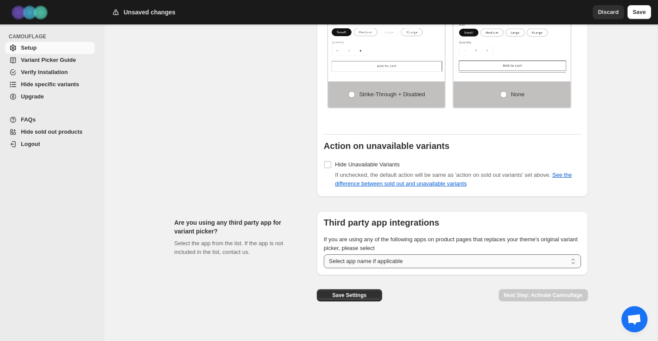
click at [354, 260] on select "**********" at bounding box center [452, 261] width 257 height 14
click at [341, 259] on select "**********" at bounding box center [452, 261] width 257 height 14
select select "******"
click at [324, 256] on select "**********" at bounding box center [452, 261] width 257 height 14
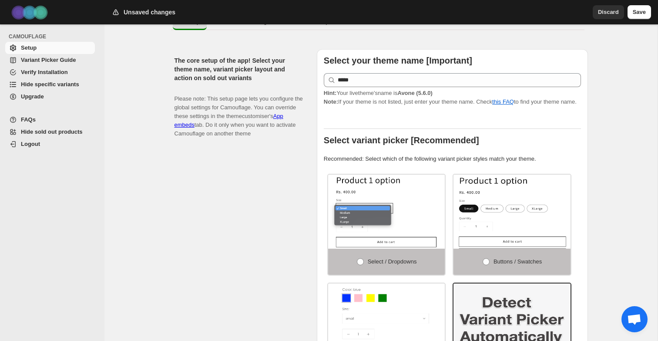
scroll to position [0, 0]
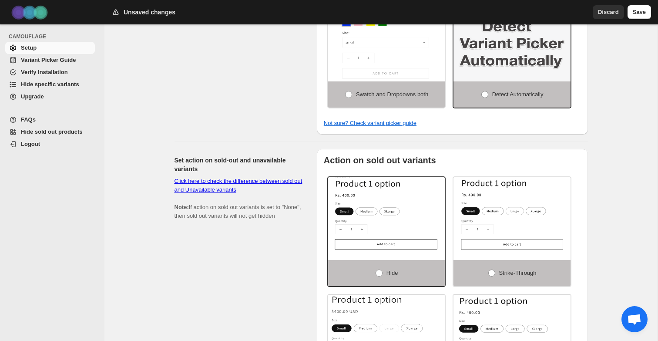
scroll to position [663, 0]
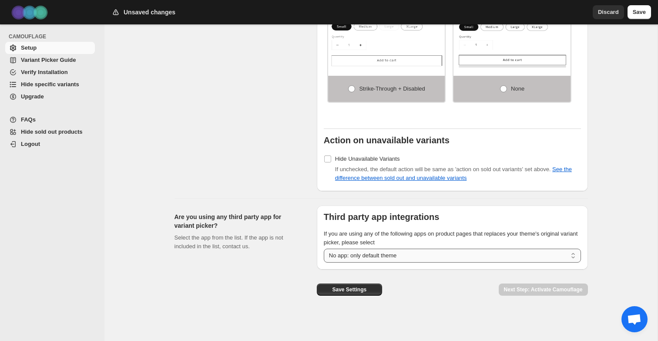
click at [517, 257] on select "**********" at bounding box center [452, 256] width 257 height 14
click at [642, 10] on span "Save" at bounding box center [639, 12] width 13 height 9
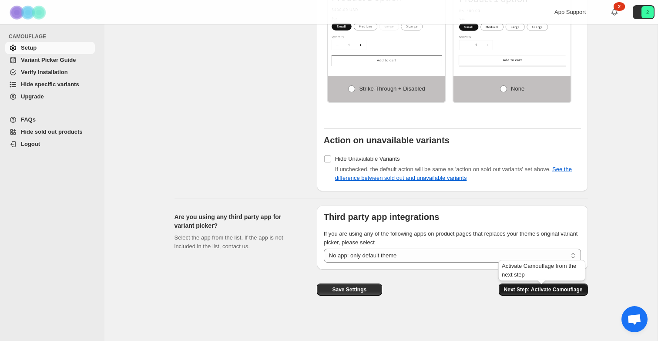
click at [530, 288] on span "Next Step: Activate Camouflage" at bounding box center [543, 289] width 79 height 7
select select "**********"
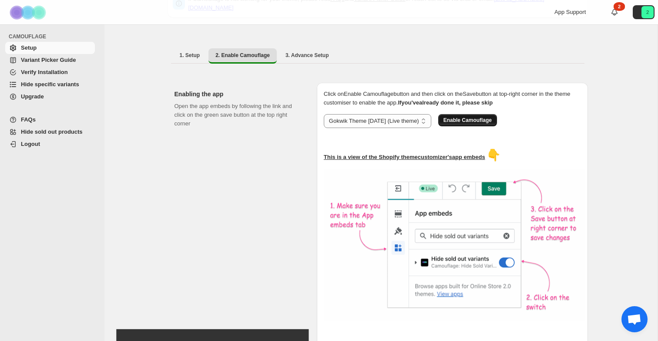
scroll to position [65, 0]
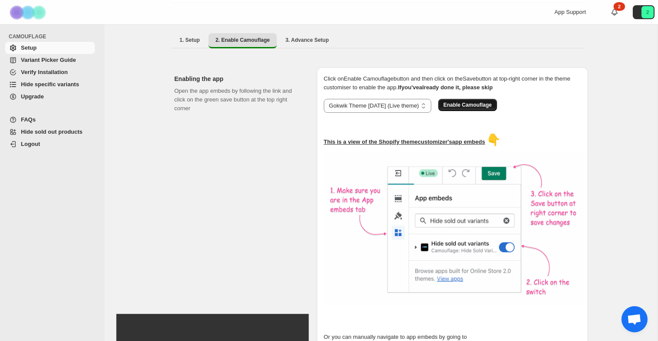
click at [483, 101] on span "Enable Camouflage" at bounding box center [468, 104] width 48 height 7
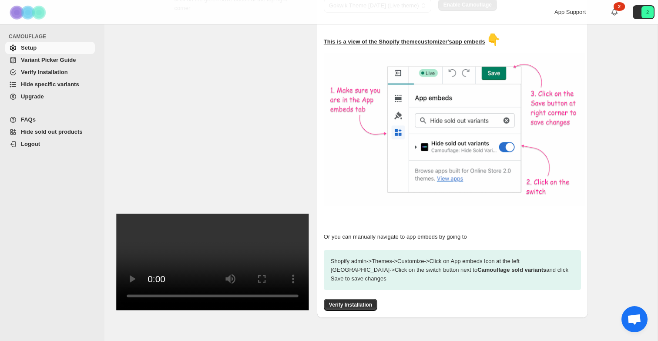
scroll to position [166, 0]
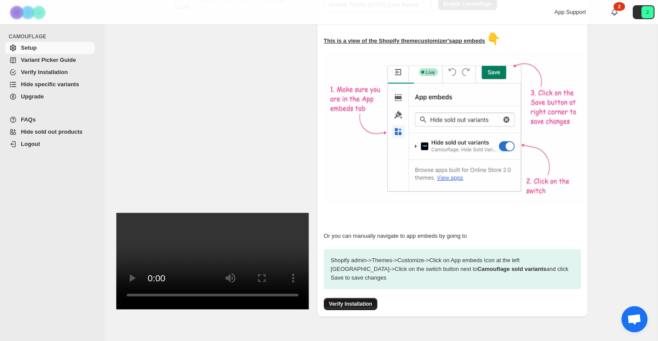
click at [346, 300] on span "Verify Installation" at bounding box center [350, 303] width 43 height 7
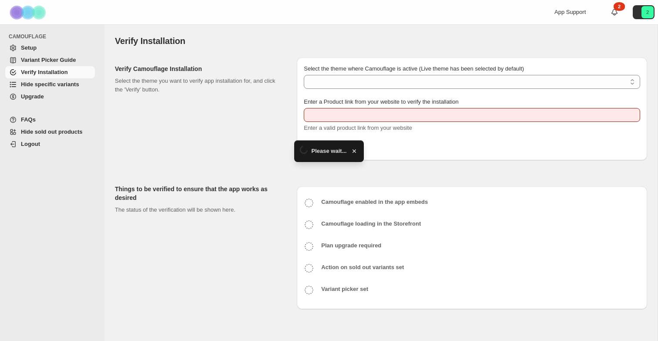
type input "**********"
select select "**********"
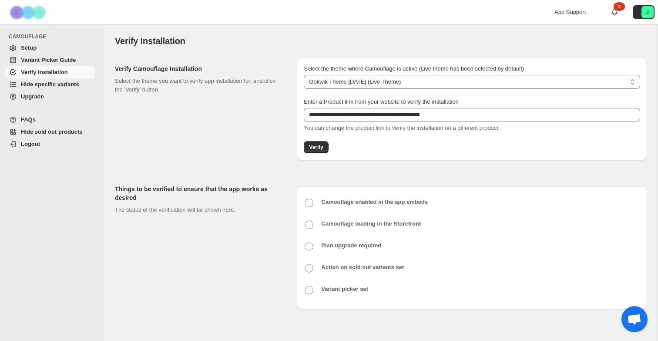
click at [69, 51] on span "Setup" at bounding box center [57, 48] width 72 height 9
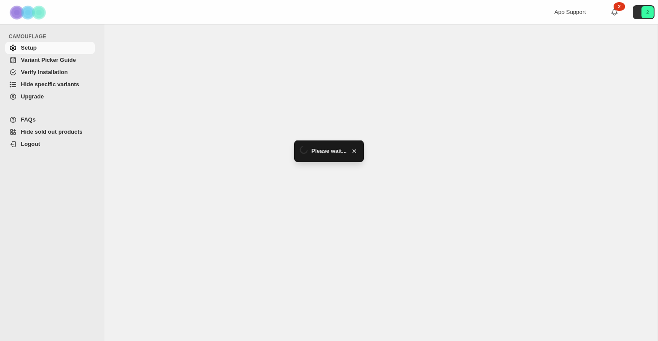
select select "******"
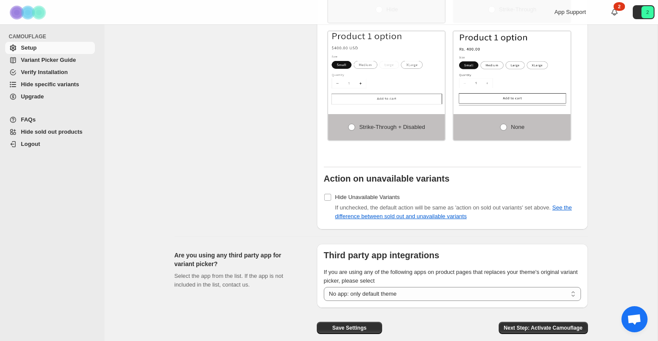
scroll to position [663, 0]
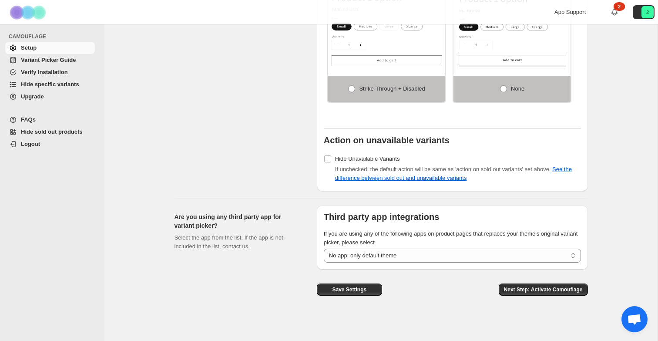
click at [524, 296] on div "Next Step: Activate Camouflage" at bounding box center [543, 285] width 89 height 33
click at [525, 293] on button "Next Step: Activate Camouflage" at bounding box center [543, 289] width 89 height 12
select select "**********"
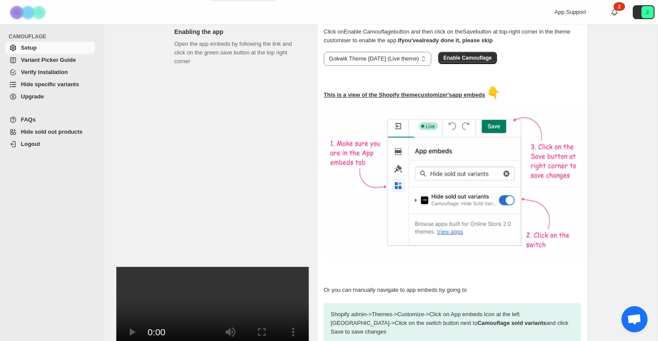
scroll to position [183, 0]
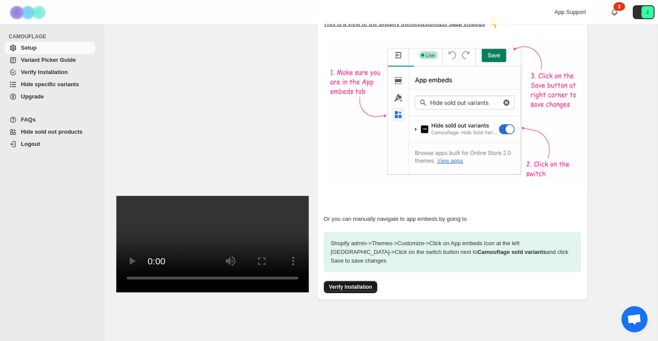
click at [376, 281] on button "Verify Installation" at bounding box center [351, 287] width 54 height 12
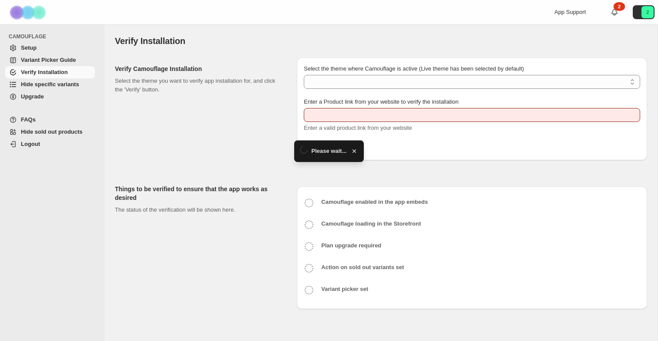
type input "**********"
select select "**********"
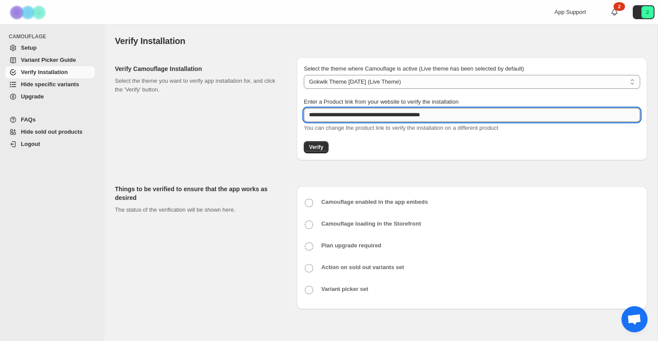
click at [346, 115] on input "**********" at bounding box center [472, 115] width 336 height 14
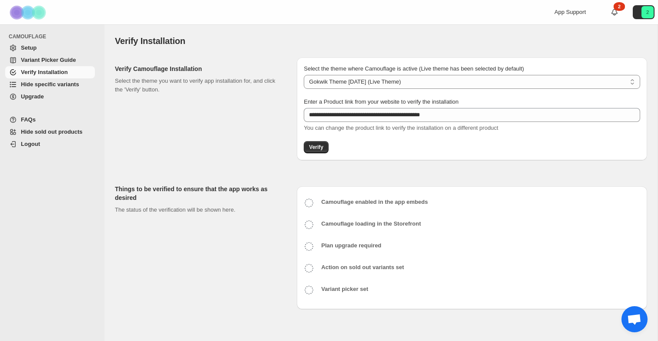
click at [363, 130] on span "You can change the product link to verify the installation on a different produ…" at bounding box center [401, 127] width 195 height 7
click at [317, 141] on button "Verify" at bounding box center [316, 147] width 25 height 12
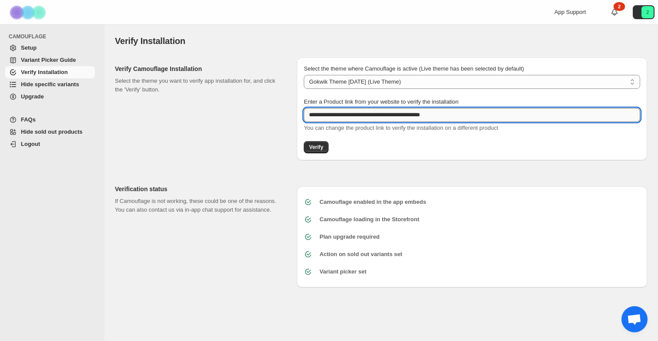
click at [333, 113] on input "**********" at bounding box center [472, 115] width 336 height 14
paste input "**********"
type input "**********"
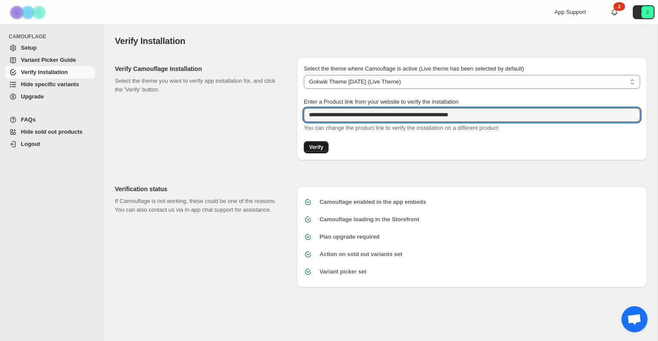
click at [319, 143] on button "Verify" at bounding box center [316, 147] width 25 height 12
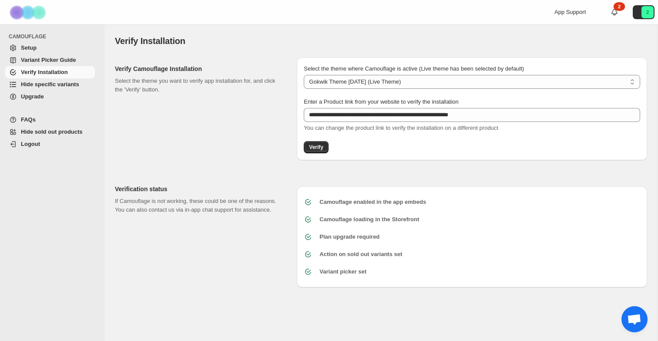
click at [66, 86] on span "Hide specific variants" at bounding box center [50, 84] width 58 height 7
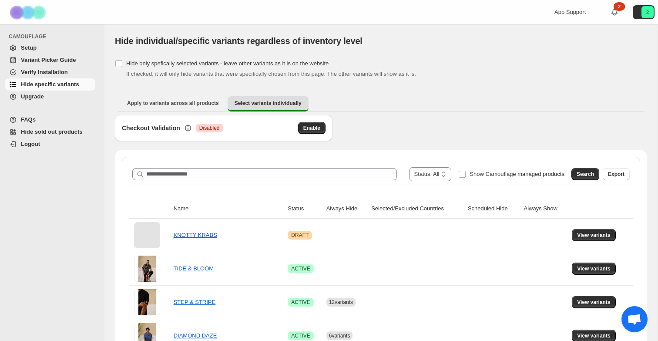
click at [45, 134] on span "Hide sold out products" at bounding box center [52, 131] width 62 height 7
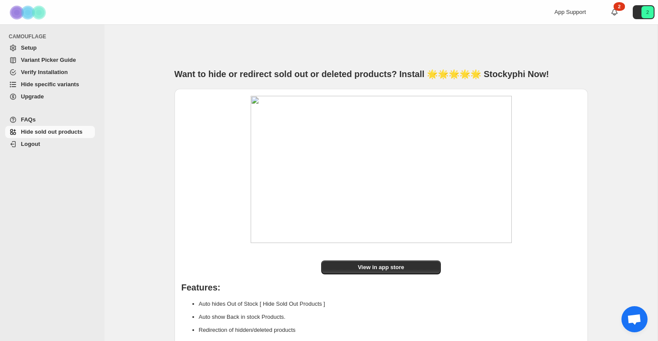
click at [33, 83] on span "Hide specific variants" at bounding box center [50, 84] width 58 height 7
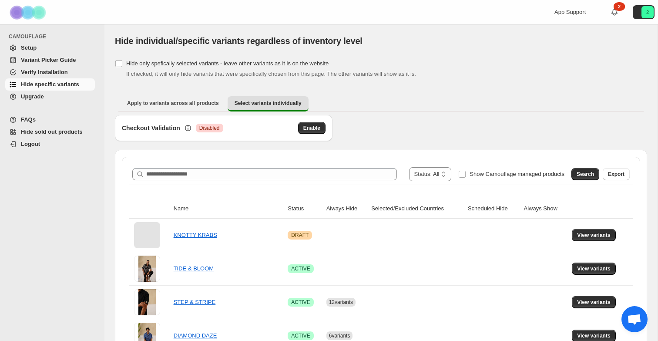
click at [43, 47] on span "Setup" at bounding box center [57, 48] width 72 height 9
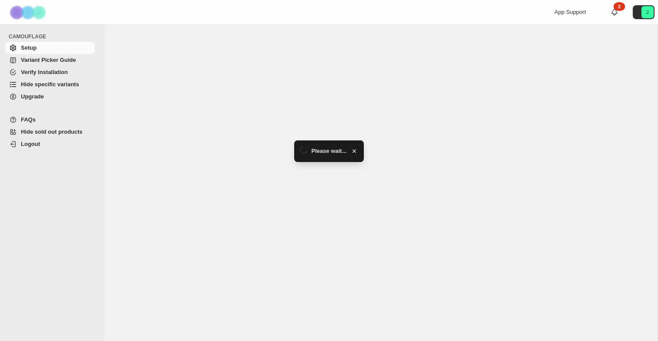
select select "******"
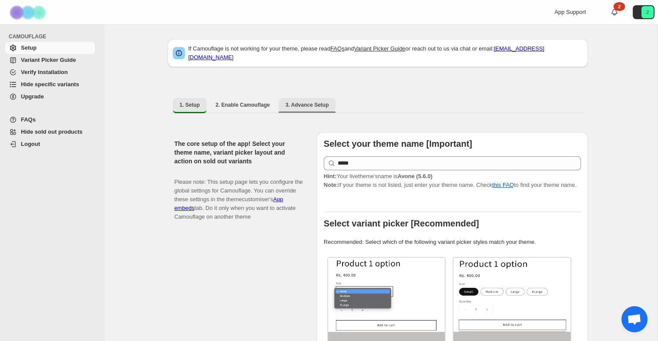
click at [317, 101] on span "3. Advance Setup" at bounding box center [308, 104] width 44 height 7
select select "******"
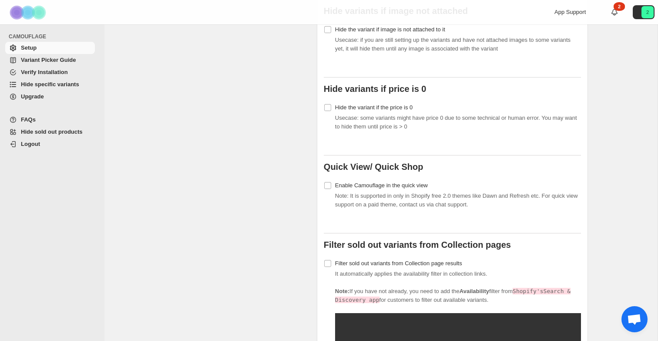
scroll to position [447, 0]
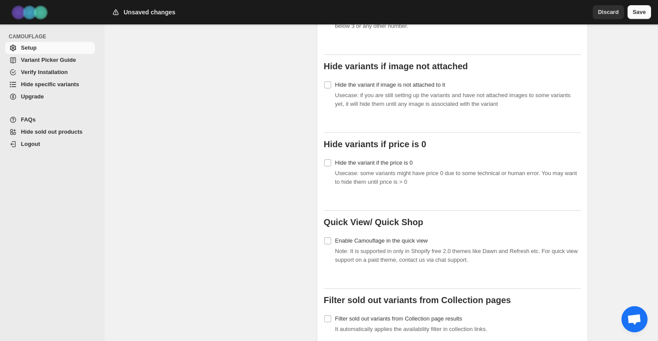
click at [638, 14] on span "Save" at bounding box center [639, 12] width 13 height 9
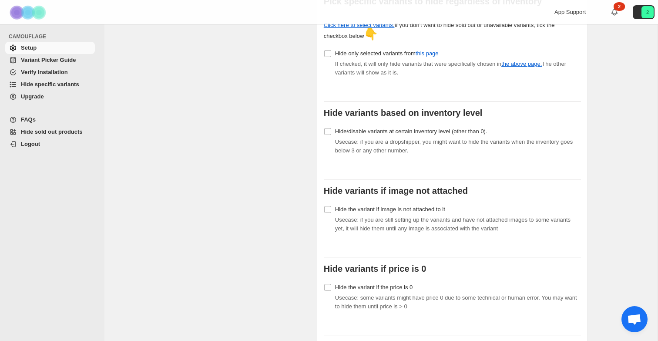
scroll to position [322, 0]
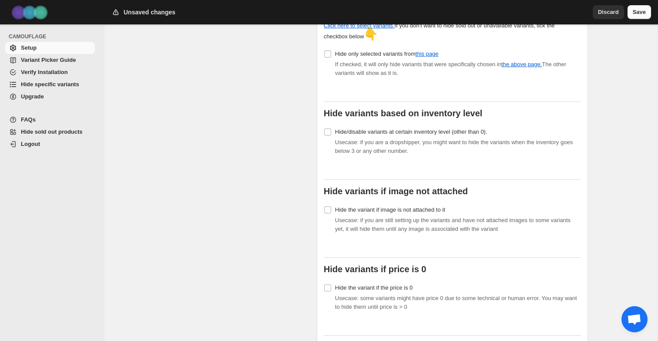
click at [645, 7] on button "Save" at bounding box center [640, 12] width 24 height 14
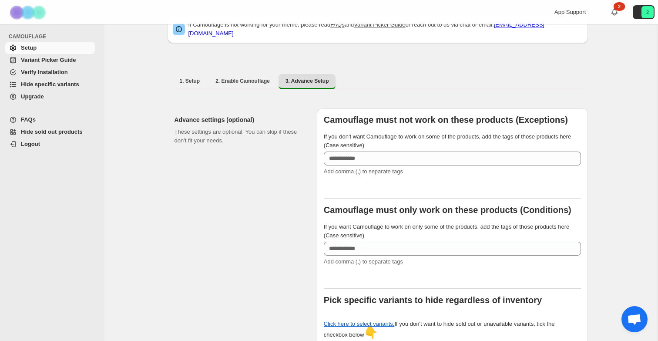
scroll to position [9, 0]
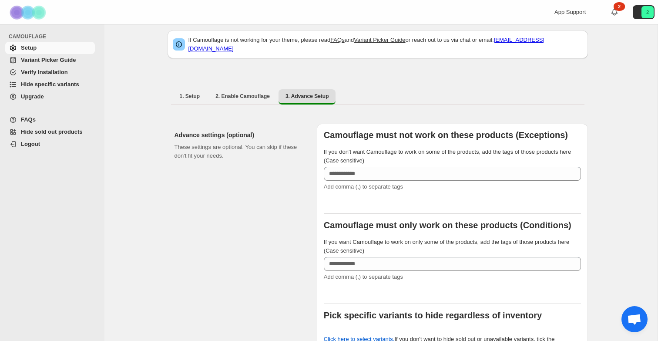
click at [51, 119] on span "FAQs" at bounding box center [57, 119] width 72 height 9
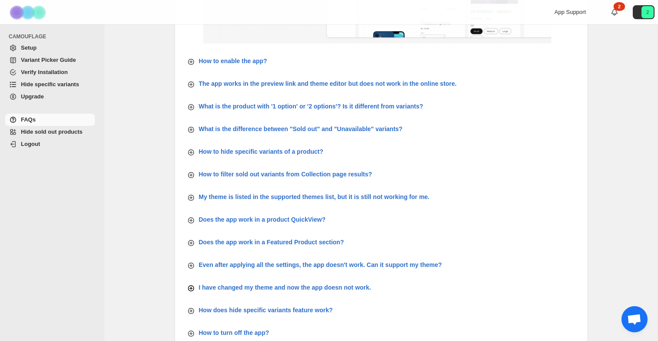
scroll to position [252, 0]
click at [192, 151] on icon "button" at bounding box center [191, 153] width 9 height 9
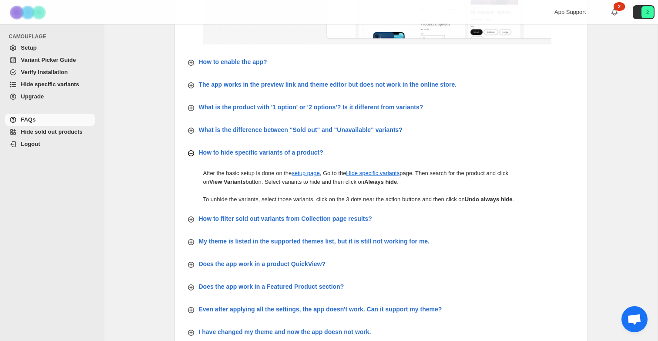
click at [192, 151] on icon "button" at bounding box center [191, 153] width 9 height 9
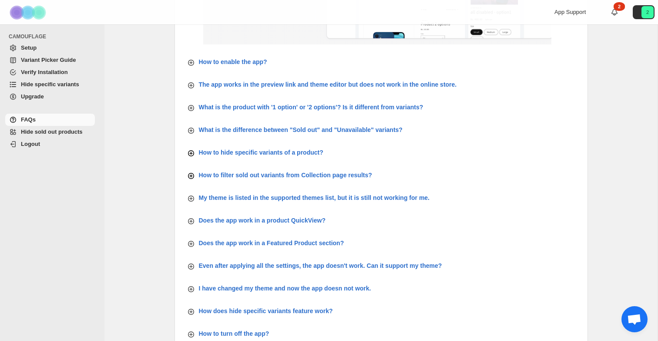
click at [192, 172] on icon "button" at bounding box center [191, 175] width 9 height 9
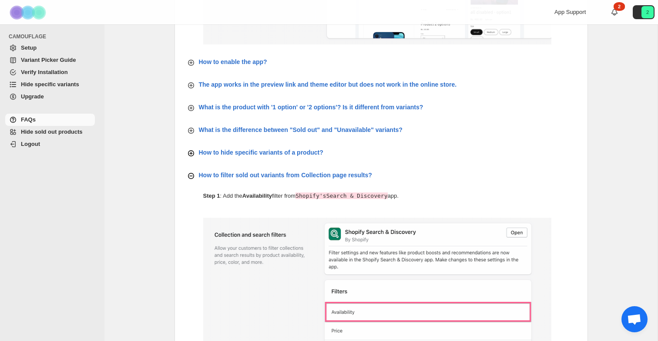
click at [192, 172] on icon "button" at bounding box center [191, 175] width 9 height 9
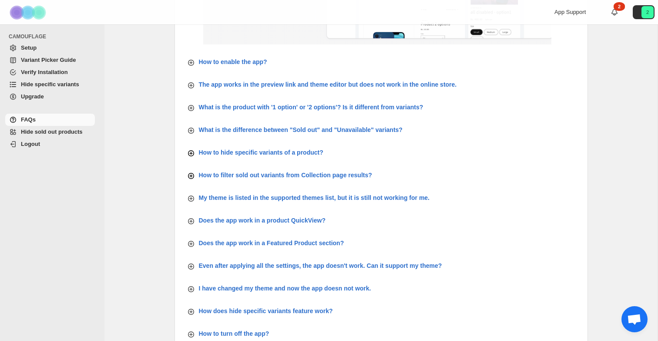
click at [43, 81] on span "Hide specific variants" at bounding box center [50, 84] width 58 height 7
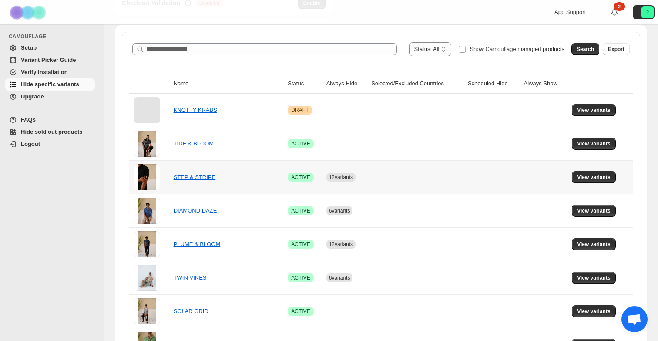
scroll to position [151, 0]
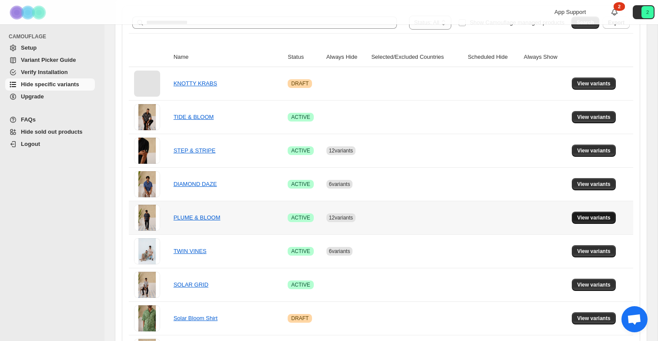
click at [581, 220] on span "View variants" at bounding box center [594, 217] width 34 height 7
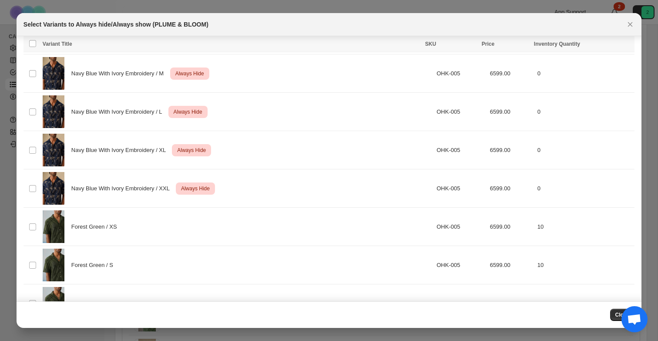
scroll to position [0, 0]
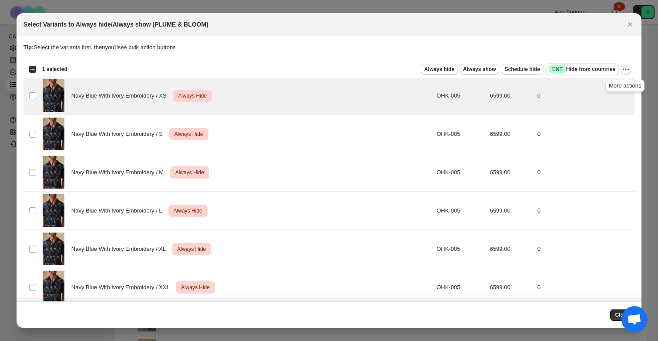
click at [630, 72] on button "More actions" at bounding box center [626, 69] width 10 height 10
click at [612, 49] on p "Tip: Select the variants first, then you'll see bulk action buttons" at bounding box center [329, 47] width 611 height 9
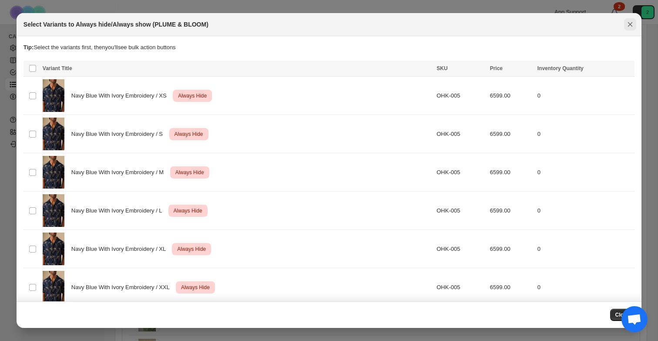
click at [630, 25] on icon "Close" at bounding box center [630, 24] width 9 height 9
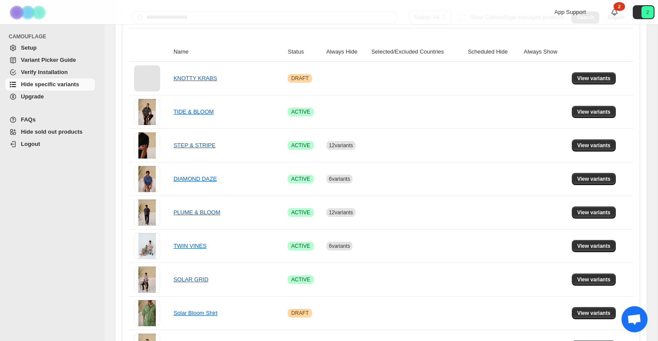
scroll to position [179, 0]
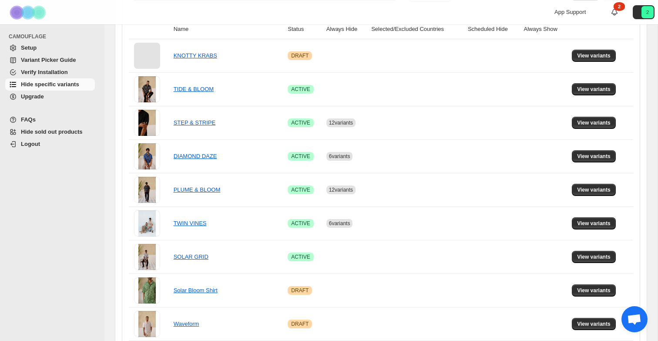
click at [34, 47] on span "Setup" at bounding box center [29, 47] width 16 height 7
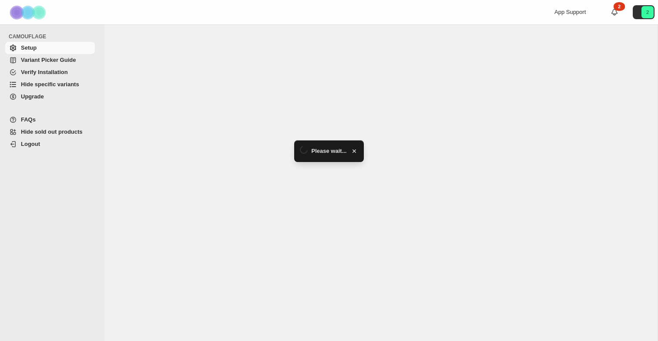
select select "******"
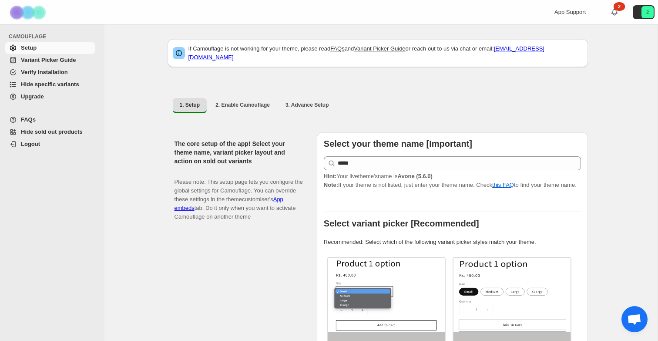
click at [72, 76] on span "Verify Installation" at bounding box center [57, 72] width 72 height 9
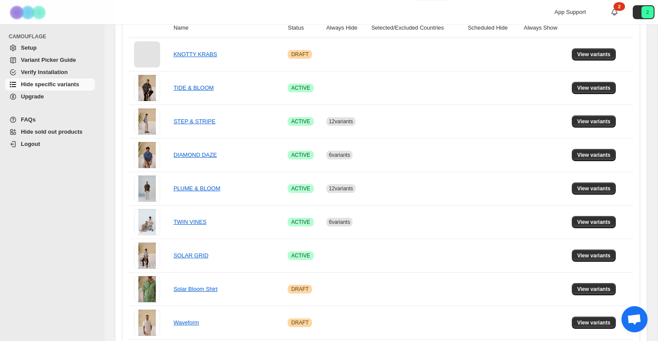
scroll to position [182, 0]
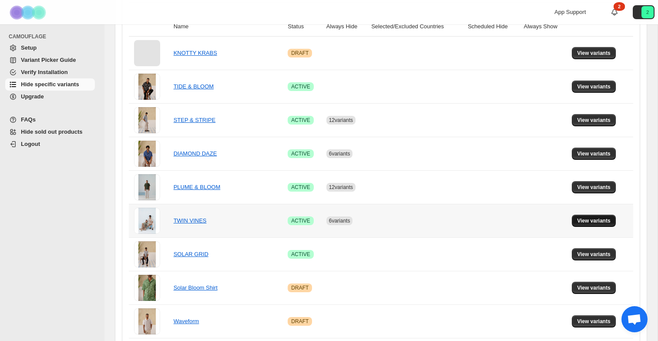
click at [579, 217] on button "View variants" at bounding box center [594, 221] width 44 height 12
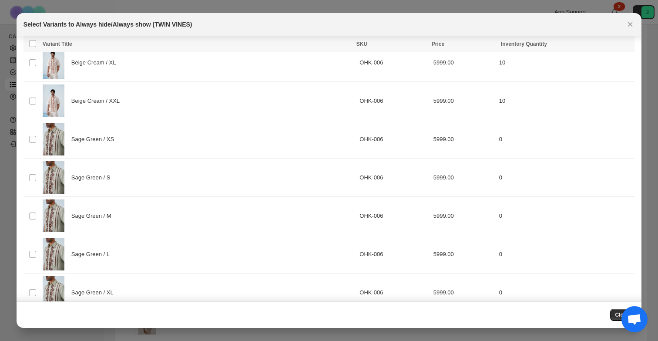
scroll to position [349, 0]
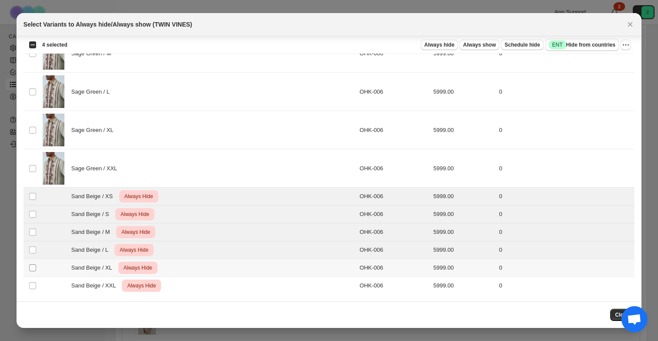
click at [33, 271] on span ":r6:" at bounding box center [33, 268] width 8 height 8
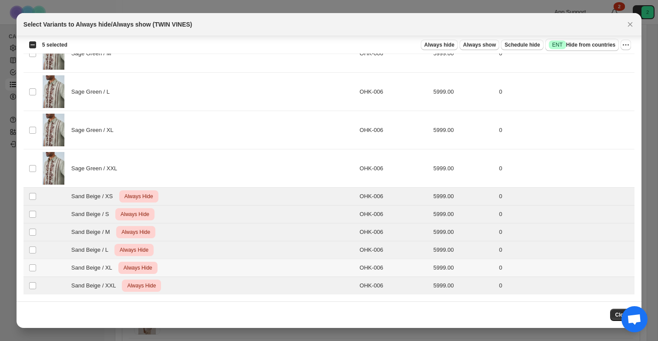
click at [29, 272] on td "Select product variant" at bounding box center [32, 268] width 17 height 18
click at [626, 44] on icon "More actions" at bounding box center [626, 44] width 9 height 9
click at [612, 64] on span "Undo always hide" at bounding box center [594, 62] width 63 height 9
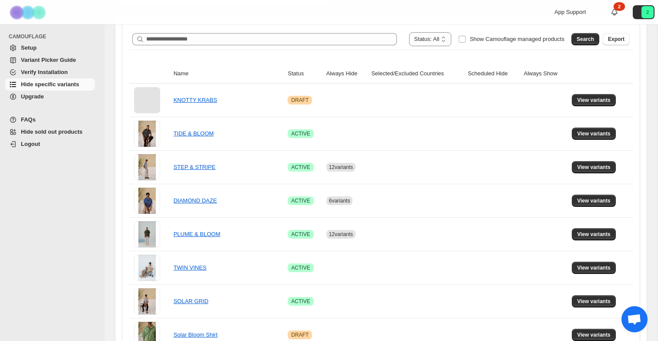
scroll to position [135, 0]
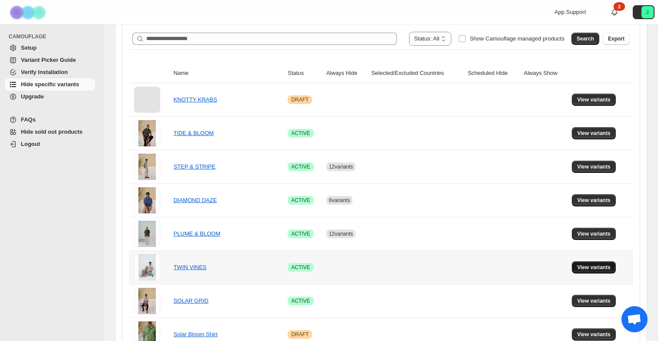
click at [593, 268] on span "View variants" at bounding box center [594, 267] width 34 height 7
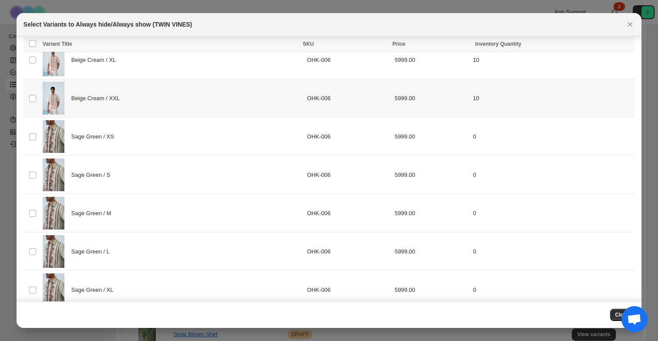
scroll to position [328, 0]
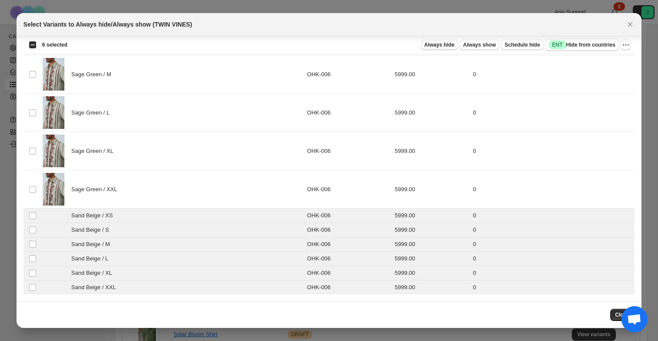
click at [448, 47] on span "Always hide" at bounding box center [439, 44] width 30 height 7
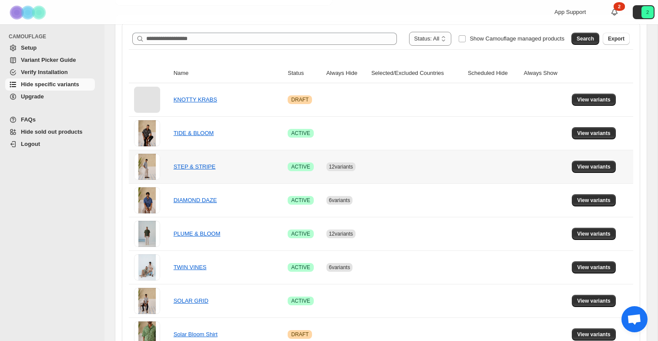
scroll to position [0, 0]
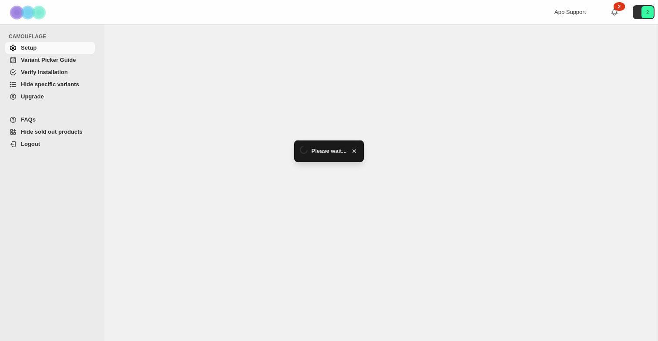
select select "******"
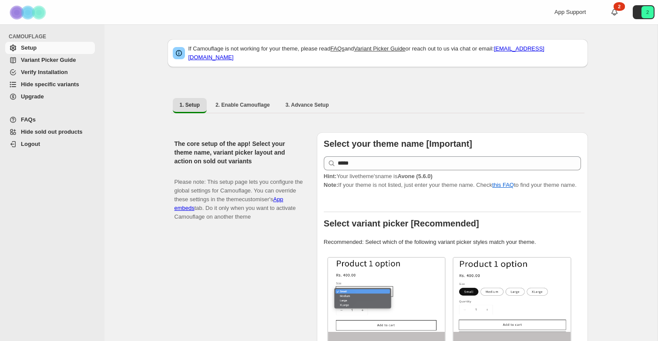
click at [60, 81] on span "Hide specific variants" at bounding box center [50, 84] width 58 height 7
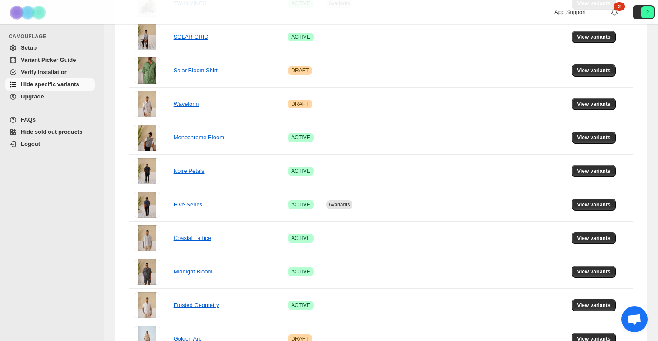
scroll to position [400, 0]
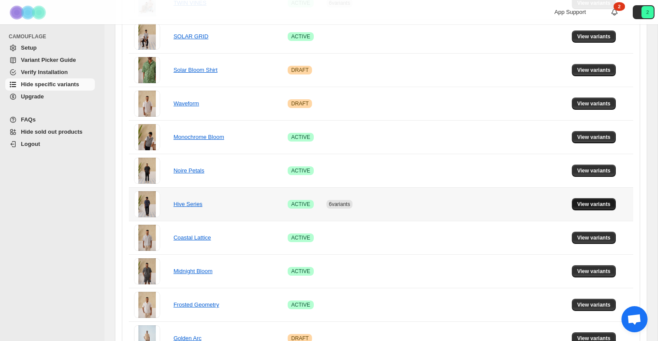
click at [581, 205] on span "View variants" at bounding box center [594, 204] width 34 height 7
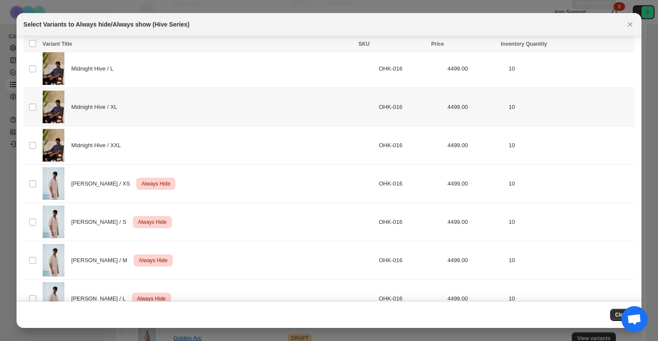
scroll to position [242, 0]
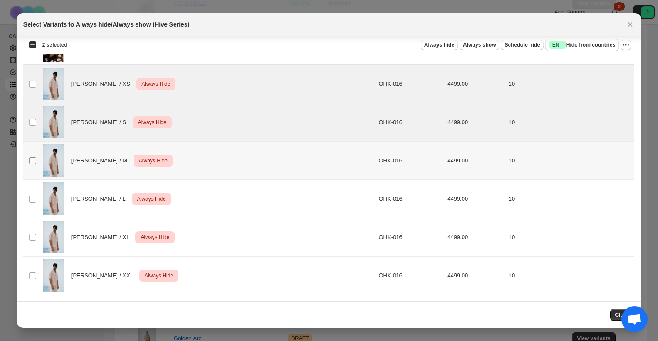
click at [32, 157] on span ":r6:" at bounding box center [33, 161] width 8 height 8
click at [31, 191] on td "Select product variant" at bounding box center [32, 199] width 17 height 38
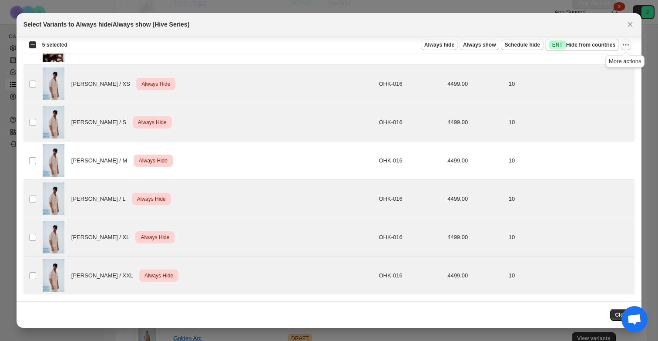
click at [627, 44] on icon "More actions" at bounding box center [626, 44] width 9 height 9
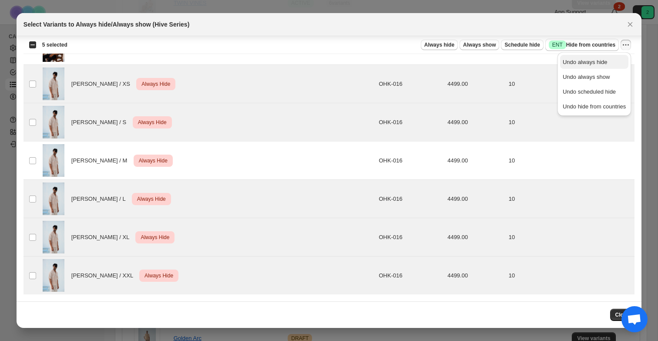
click at [608, 62] on span "Undo always hide" at bounding box center [594, 62] width 63 height 9
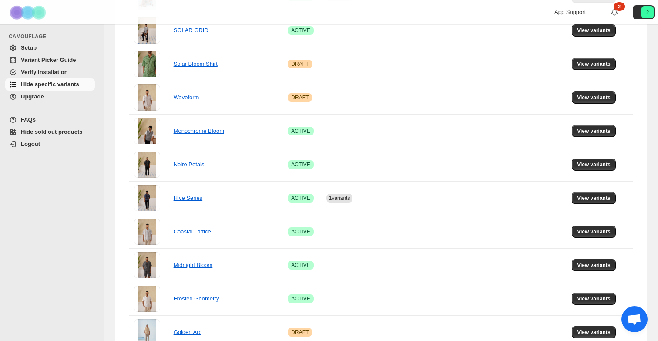
scroll to position [413, 0]
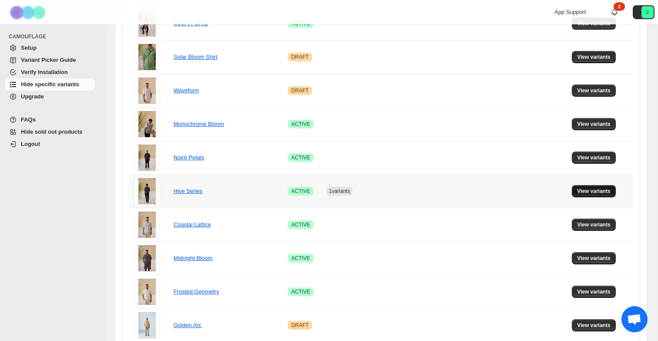
click at [583, 196] on button "View variants" at bounding box center [594, 191] width 44 height 12
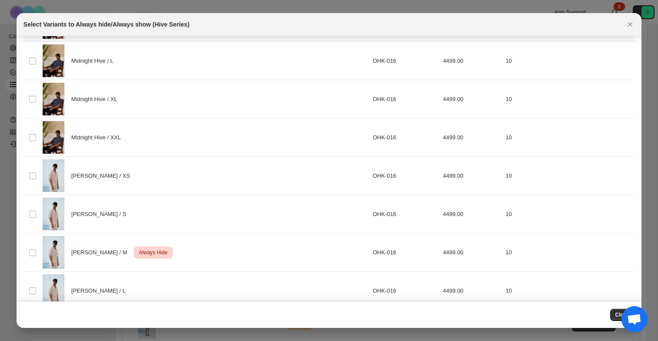
scroll to position [242, 0]
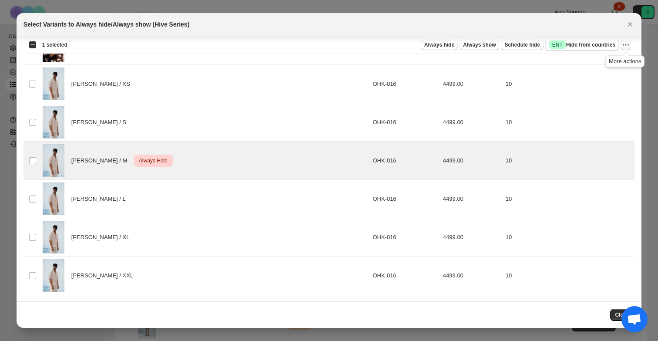
click at [628, 44] on icon "More actions" at bounding box center [626, 44] width 9 height 9
click at [608, 64] on span "Undo always hide" at bounding box center [594, 62] width 63 height 9
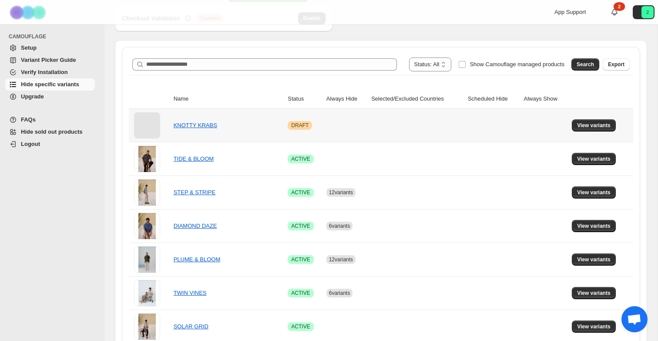
scroll to position [0, 0]
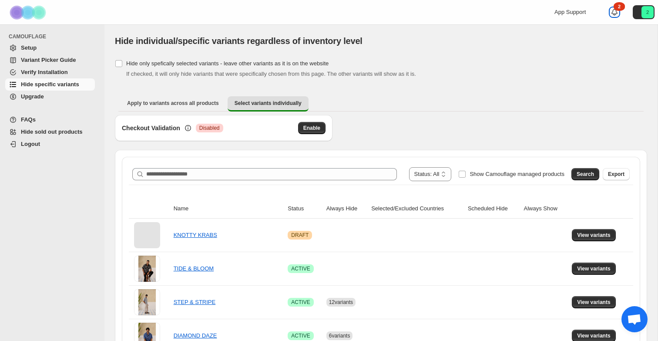
click at [614, 12] on icon at bounding box center [614, 12] width 9 height 9
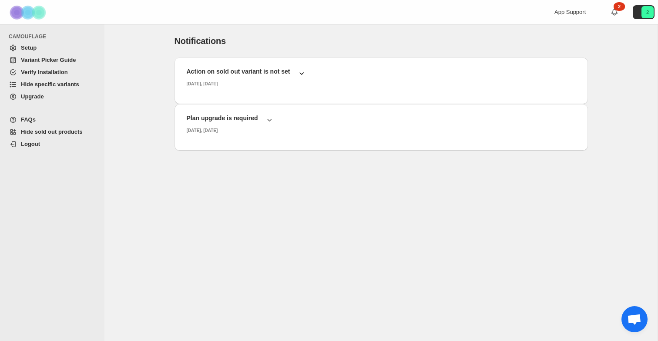
click at [300, 72] on icon "button" at bounding box center [301, 73] width 9 height 9
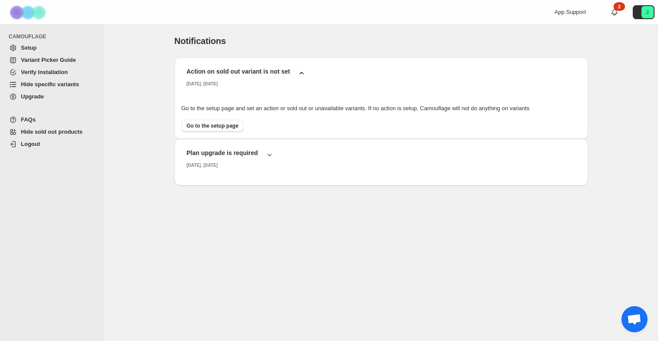
click at [300, 72] on icon "button" at bounding box center [301, 73] width 9 height 9
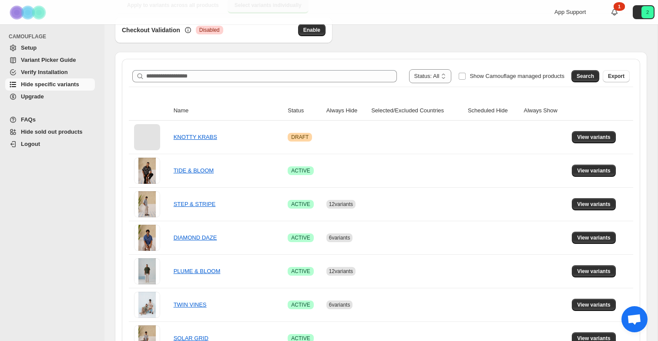
scroll to position [110, 0]
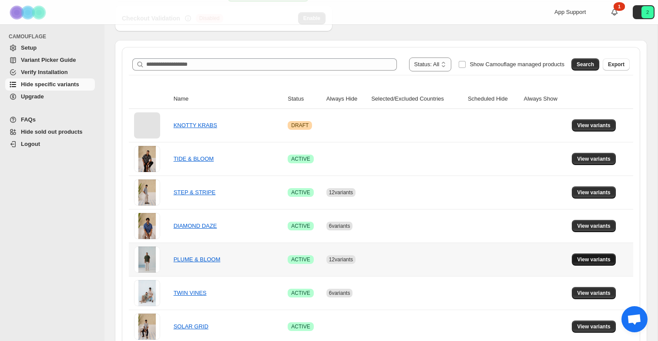
click at [603, 262] on span "View variants" at bounding box center [594, 259] width 34 height 7
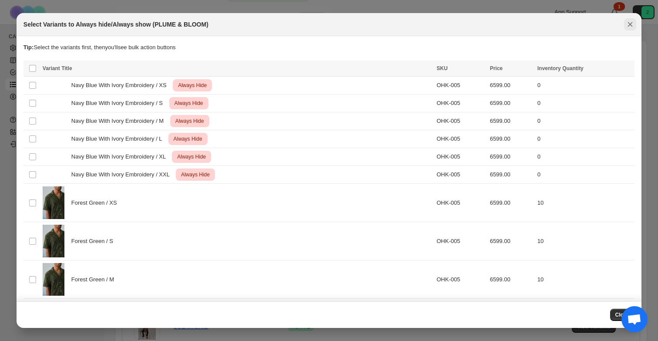
click at [629, 24] on icon "Close" at bounding box center [630, 24] width 5 height 5
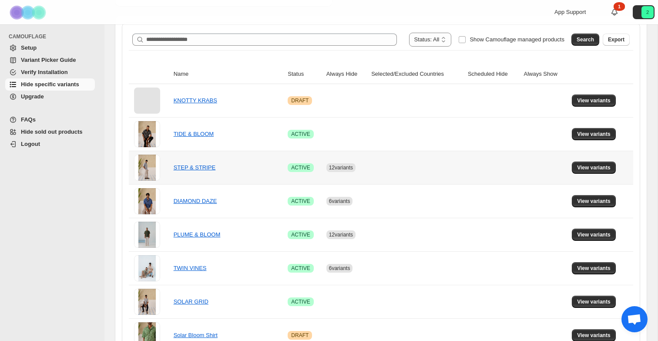
scroll to position [136, 0]
